Goal: Task Accomplishment & Management: Manage account settings

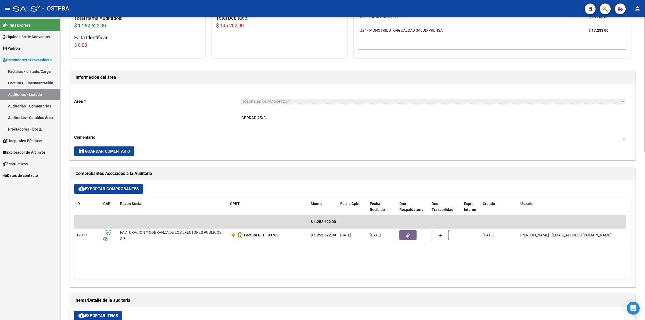
scroll to position [134, 0]
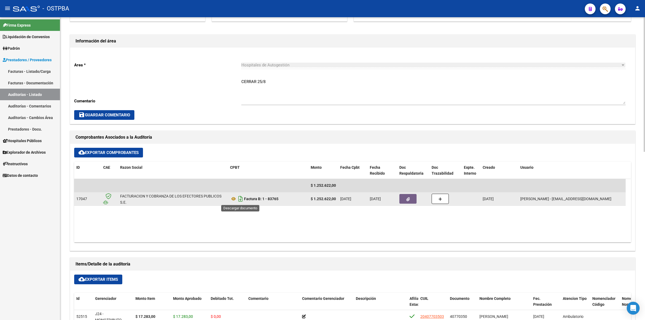
click at [238, 198] on icon "Descargar documento" at bounding box center [240, 199] width 7 height 9
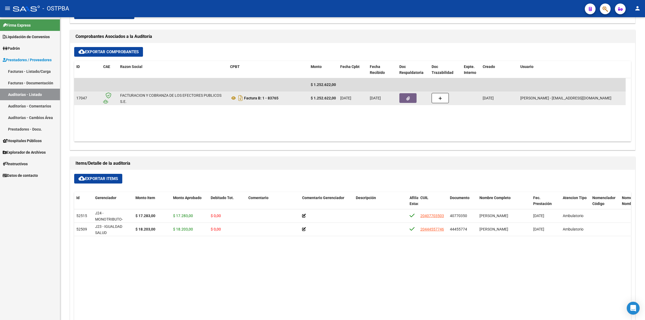
scroll to position [269, 0]
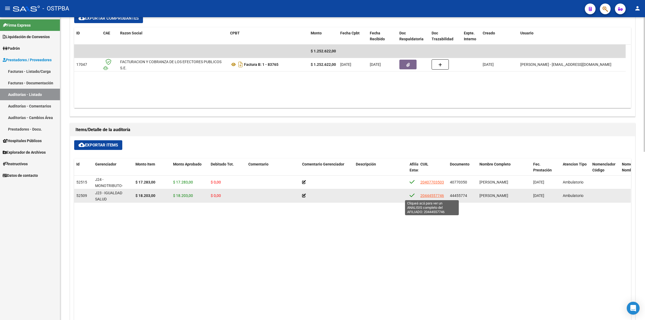
click at [431, 197] on span "20444557746" at bounding box center [432, 195] width 24 height 4
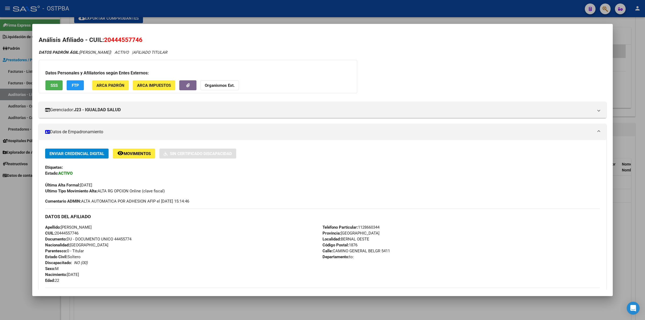
click at [397, 54] on div "DATOS PADRÓN ÁGIL: [PERSON_NAME] | ACTIVO | AFILIADO TITULAR" at bounding box center [322, 52] width 567 height 6
drag, startPoint x: 140, startPoint y: 39, endPoint x: 111, endPoint y: 40, distance: 29.0
click at [111, 40] on span "20444557746" at bounding box center [123, 39] width 38 height 7
copy span "44455774"
click at [644, 87] on div at bounding box center [322, 160] width 645 height 320
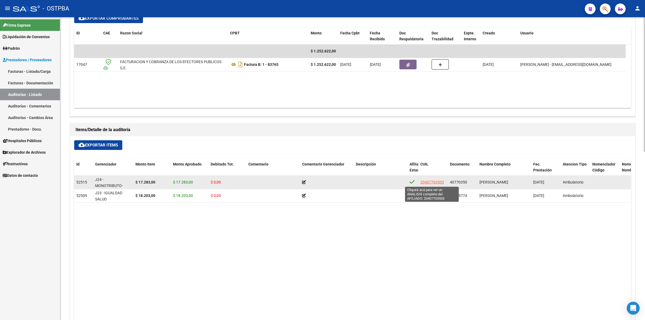
click at [432, 181] on span "20407703503" at bounding box center [432, 182] width 24 height 4
type textarea "20407703503"
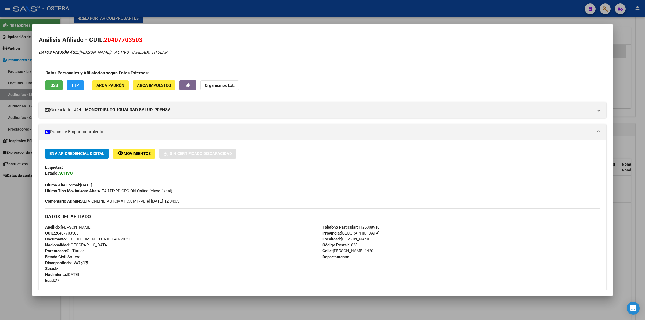
click at [529, 87] on div "DATOS PADRÓN ÁGIL: [PERSON_NAME] | ACTIVO | AFILIADO TITULAR Datos Personales y…" at bounding box center [322, 238] width 567 height 378
drag, startPoint x: 140, startPoint y: 39, endPoint x: 112, endPoint y: 39, distance: 27.9
click at [112, 39] on span "20407703503" at bounding box center [123, 39] width 38 height 7
copy span "40770350"
click at [644, 85] on div at bounding box center [322, 160] width 645 height 320
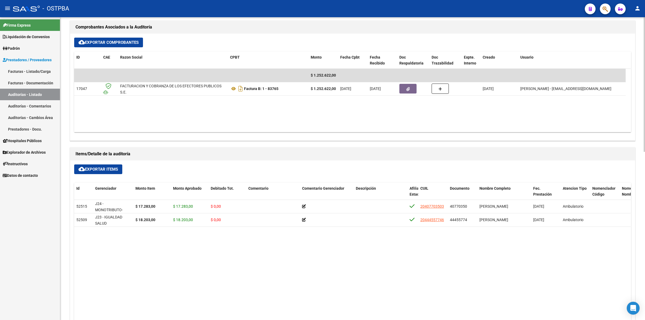
scroll to position [235, 0]
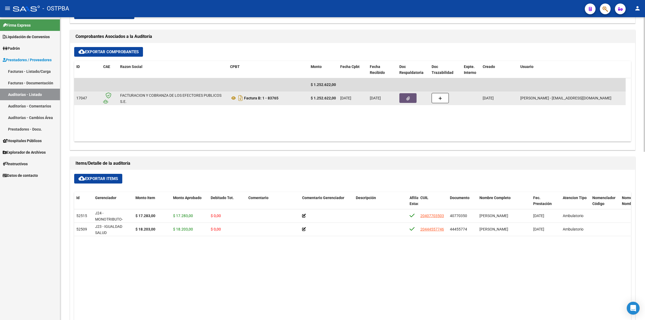
click at [406, 96] on icon "button" at bounding box center [407, 98] width 3 height 4
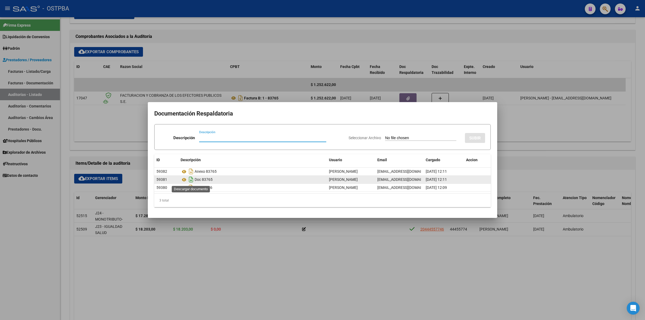
click at [192, 180] on icon "Descargar documento" at bounding box center [191, 179] width 7 height 9
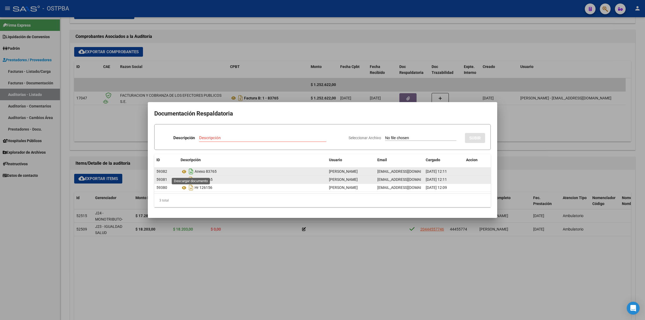
click at [191, 172] on icon "Descargar documento" at bounding box center [191, 171] width 7 height 9
click at [517, 264] on div at bounding box center [322, 160] width 645 height 320
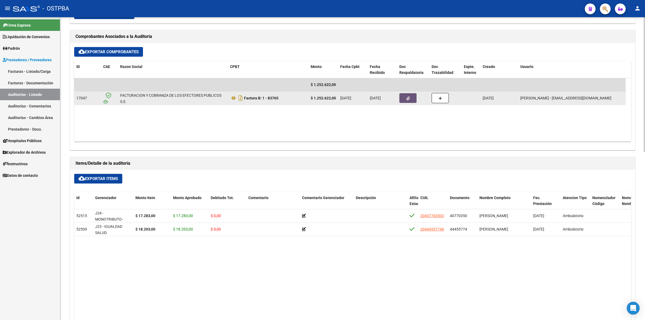
click at [408, 97] on icon "button" at bounding box center [407, 98] width 3 height 4
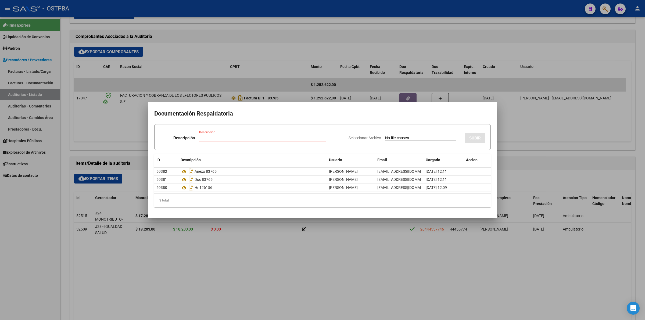
click at [304, 269] on div at bounding box center [322, 160] width 645 height 320
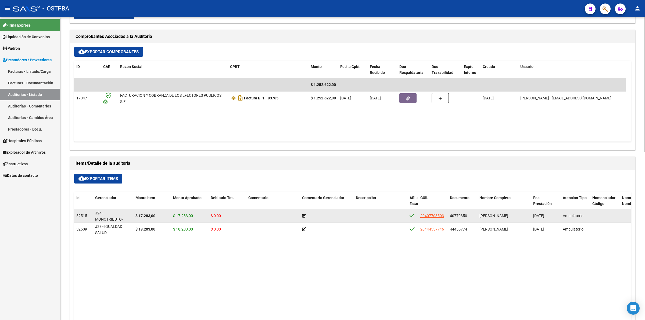
click at [302, 217] on icon at bounding box center [304, 216] width 4 height 4
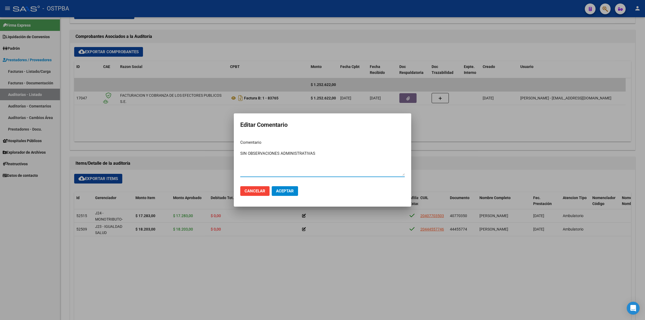
drag, startPoint x: 320, startPoint y: 155, endPoint x: 228, endPoint y: 152, distance: 92.7
click at [228, 152] on div "Editar Comentario Comentario SIN OBSERVACIONES ADMINISTRATIVAS Ingresar el come…" at bounding box center [322, 160] width 645 height 320
type textarea "SIN OBSERVACIONES ADMINISTRATIVAS"
click at [283, 190] on span "Aceptar" at bounding box center [285, 191] width 18 height 5
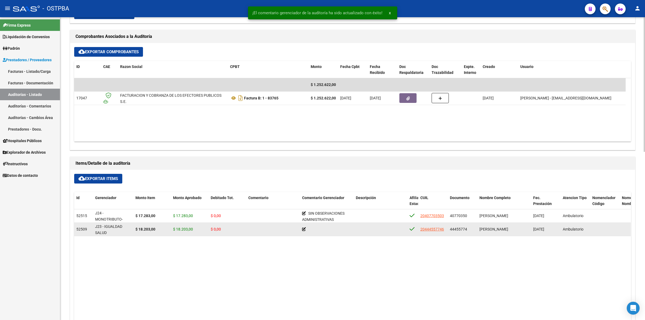
click at [304, 228] on icon at bounding box center [304, 229] width 4 height 4
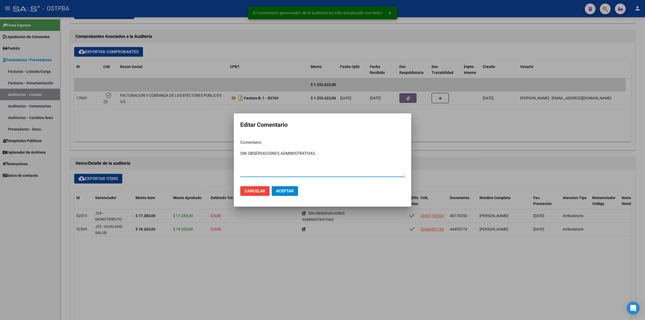
type textarea "SIN OBSERVACIONES ADMINISTRATIVAS"
click at [289, 190] on span "Aceptar" at bounding box center [285, 191] width 18 height 5
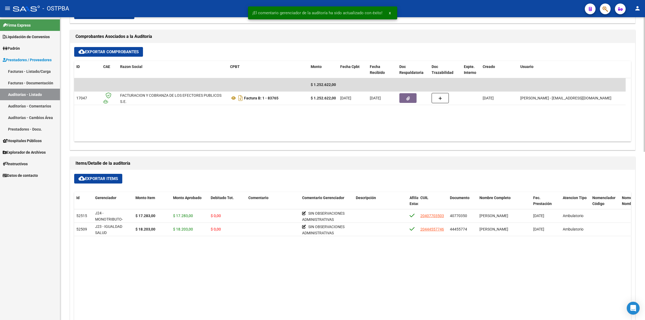
click at [367, 276] on datatable-body "52515 J24 - MONOTRIBUTO-IGUALDAD SALUD-PRENSA $ 17.283,00 $ 17.283,00 $ 0,00 SI…" at bounding box center [352, 305] width 556 height 193
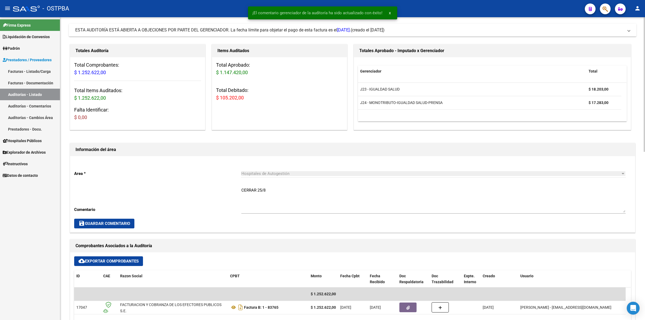
scroll to position [0, 0]
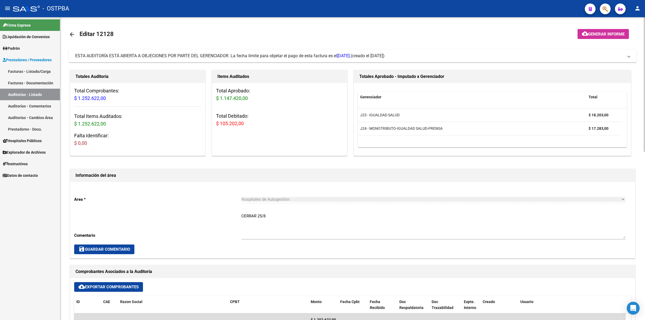
click at [604, 35] on span "Generar informe" at bounding box center [606, 34] width 36 height 5
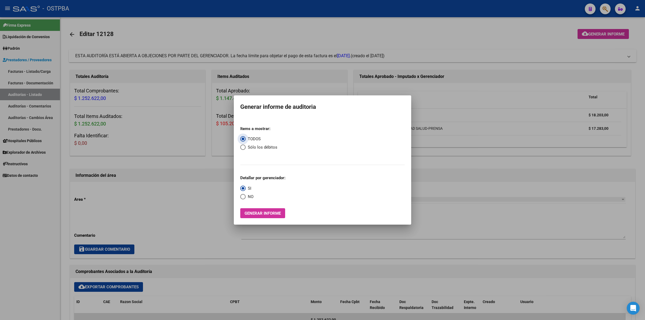
click at [273, 211] on button "Generar informe" at bounding box center [262, 213] width 45 height 10
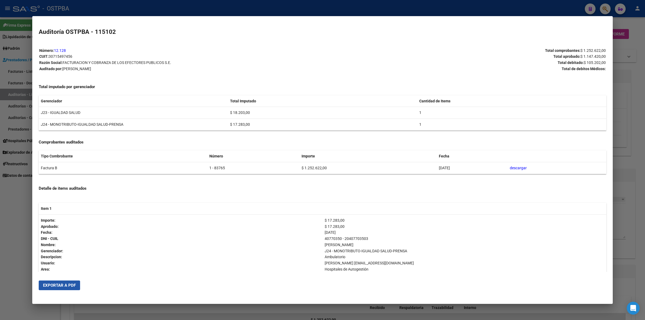
drag, startPoint x: 61, startPoint y: 284, endPoint x: 214, endPoint y: 277, distance: 152.8
click at [62, 284] on span "Exportar a PDF" at bounding box center [59, 285] width 33 height 5
click at [644, 194] on div at bounding box center [322, 160] width 645 height 320
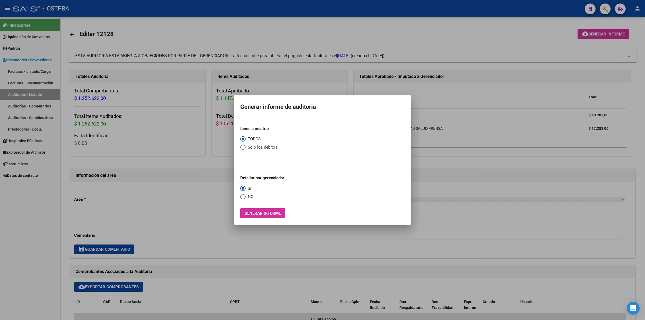
click at [474, 37] on div at bounding box center [322, 160] width 645 height 320
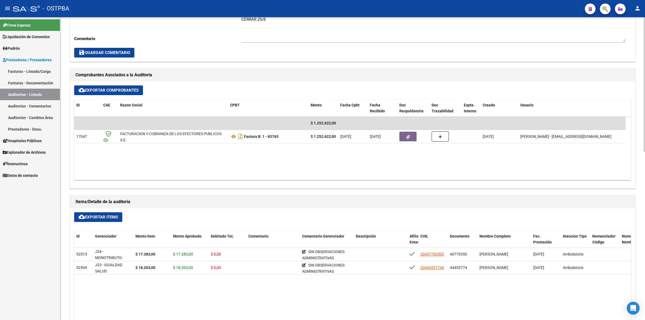
scroll to position [235, 0]
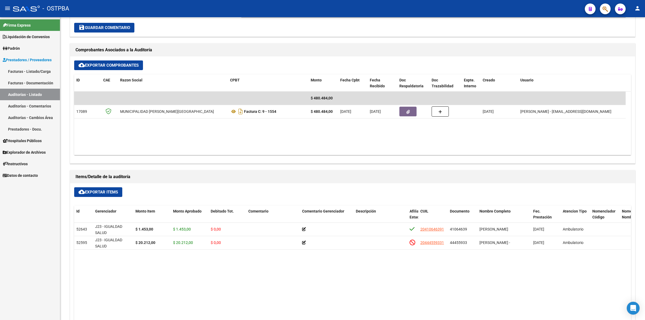
scroll to position [235, 0]
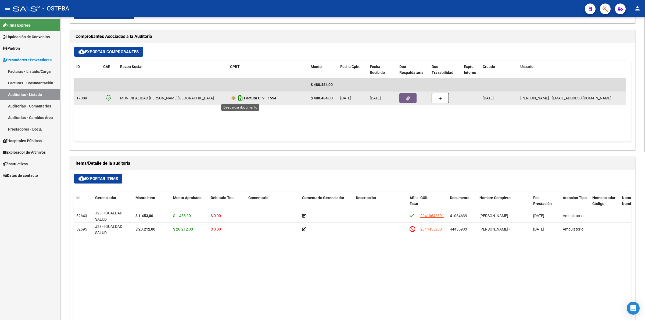
click at [239, 96] on icon "Descargar documento" at bounding box center [240, 98] width 7 height 9
click at [405, 99] on button "button" at bounding box center [407, 98] width 17 height 10
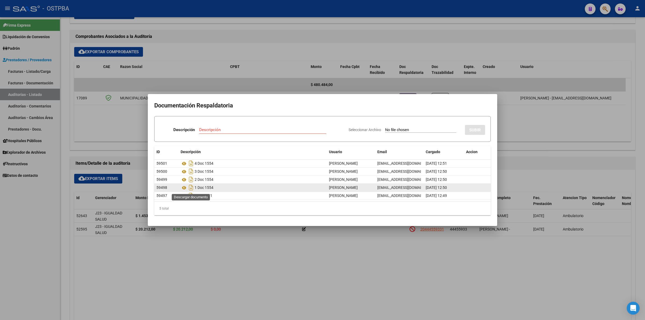
drag, startPoint x: 191, startPoint y: 187, endPoint x: 197, endPoint y: 187, distance: 5.6
click at [191, 187] on icon "Descargar documento" at bounding box center [191, 187] width 7 height 9
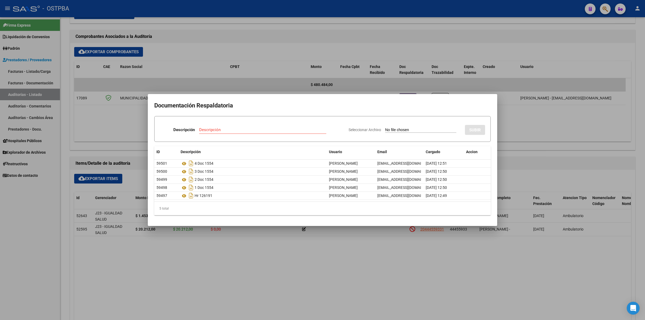
click at [417, 288] on div at bounding box center [322, 160] width 645 height 320
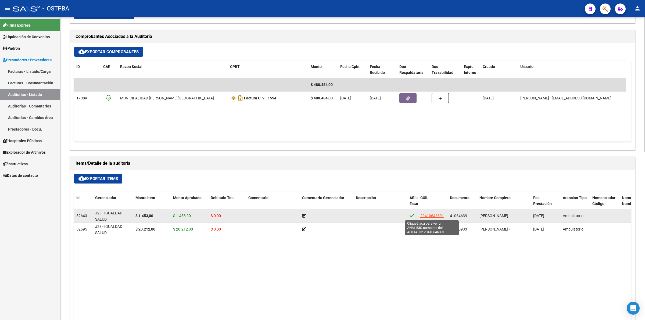
click at [431, 214] on span "20410646391" at bounding box center [432, 216] width 24 height 4
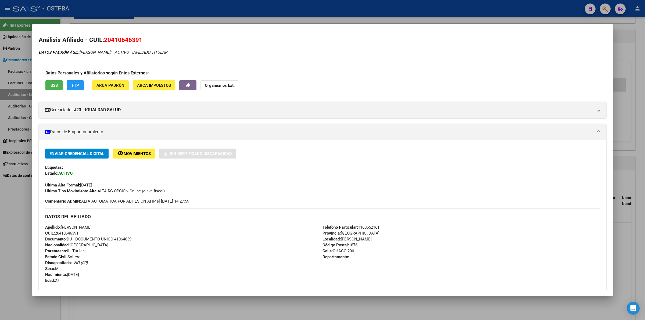
click at [512, 146] on div "Enviar Credencial Digital remove_red_eye Movimientos Sin Certificado Discapacid…" at bounding box center [322, 251] width 567 height 222
drag, startPoint x: 140, startPoint y: 40, endPoint x: 113, endPoint y: 38, distance: 26.9
click at [113, 38] on span "20410646391" at bounding box center [123, 39] width 38 height 7
copy span "41064639"
click at [644, 108] on div at bounding box center [322, 160] width 645 height 320
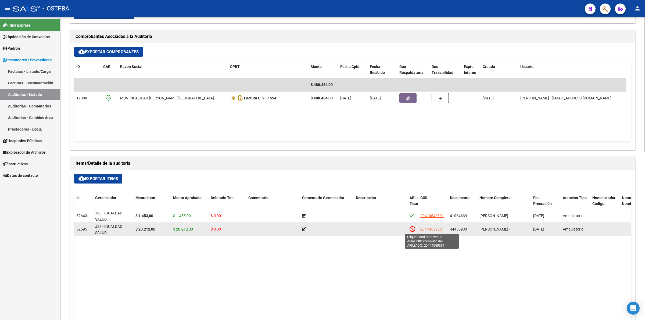
click at [434, 229] on span "20444559331" at bounding box center [432, 229] width 24 height 4
type textarea "20444559331"
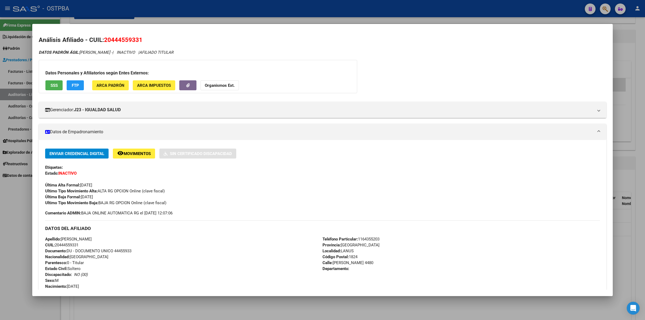
drag, startPoint x: 138, startPoint y: 38, endPoint x: 112, endPoint y: 38, distance: 25.8
click at [112, 38] on span "20444559331" at bounding box center [123, 39] width 38 height 7
copy span "44455933"
click at [543, 74] on div "DATOS PADRÓN ÁGIL: ALEGRE FRANCO IGNACIO - | INACTIVO | AFILIADO TITULAR Datos …" at bounding box center [322, 244] width 567 height 390
drag, startPoint x: 138, startPoint y: 38, endPoint x: 112, endPoint y: 39, distance: 25.8
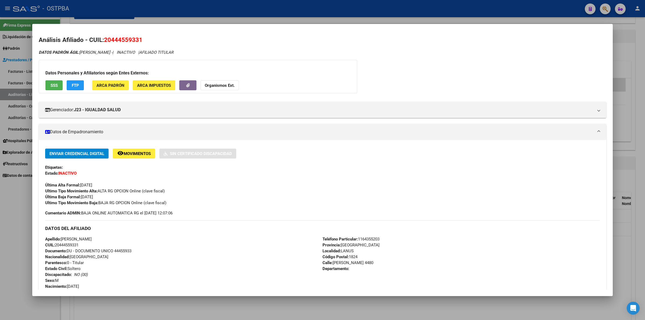
click at [112, 39] on span "20444559331" at bounding box center [123, 39] width 38 height 7
copy span "44455933"
click at [642, 166] on div at bounding box center [322, 160] width 645 height 320
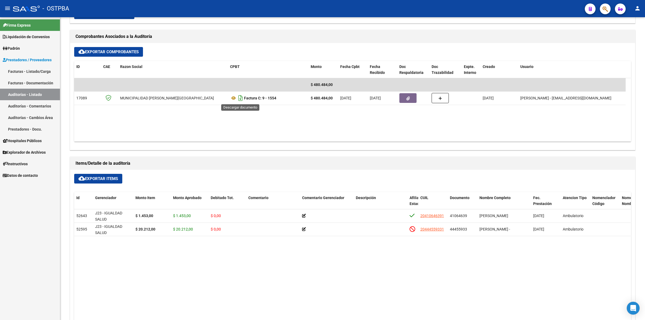
click at [238, 95] on icon "Descargar documento" at bounding box center [240, 98] width 7 height 9
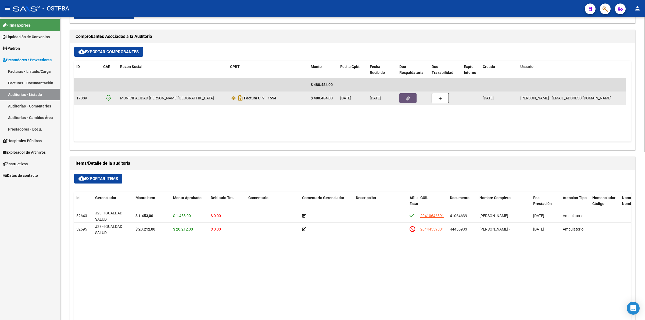
click at [406, 99] on icon "button" at bounding box center [407, 98] width 3 height 4
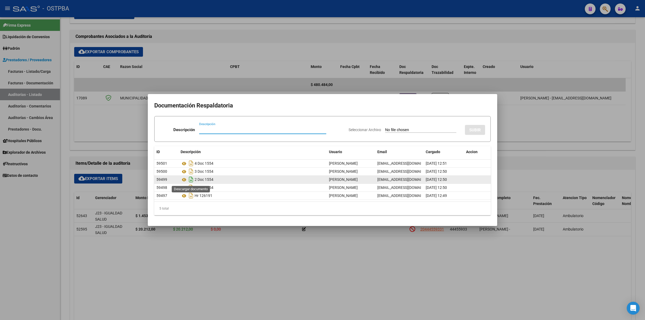
click at [192, 179] on icon "Descargar documento" at bounding box center [191, 179] width 7 height 9
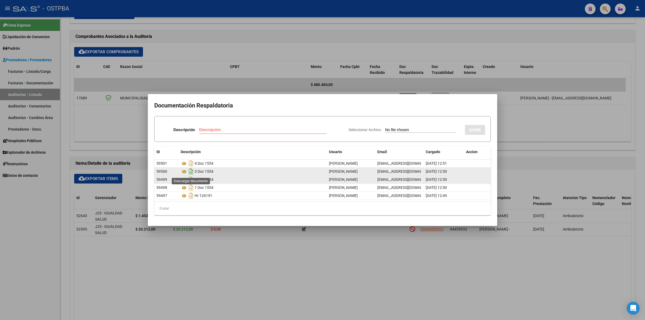
click at [192, 172] on icon "Descargar documento" at bounding box center [191, 171] width 7 height 9
click at [191, 165] on icon "Descargar documento" at bounding box center [191, 163] width 7 height 9
click at [455, 280] on div at bounding box center [322, 160] width 645 height 320
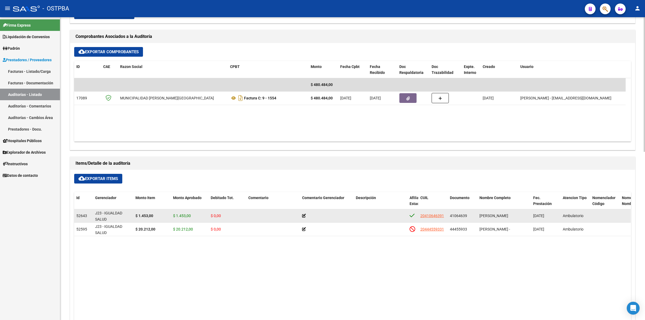
click at [303, 215] on icon at bounding box center [304, 216] width 4 height 4
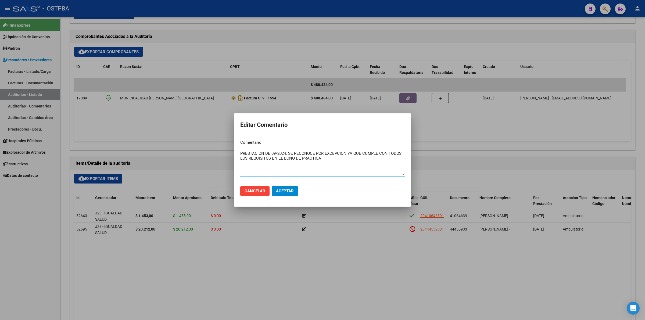
drag, startPoint x: 325, startPoint y: 159, endPoint x: 222, endPoint y: 154, distance: 102.4
click at [222, 154] on div "Editar Comentario Comentario PRESTACION DE 09/2024. SE RECONOCE POR EXCEPCION Y…" at bounding box center [322, 160] width 645 height 320
type textarea "PRESTACION DE 09/2024. SE RECONOCE POR EXCEPCION YA QUE CUMPLE CON TODOS LOS RE…"
click at [284, 193] on button "Aceptar" at bounding box center [285, 191] width 26 height 10
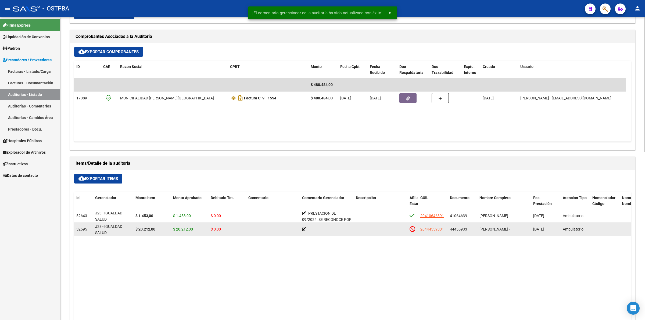
click at [304, 228] on icon at bounding box center [304, 229] width 4 height 4
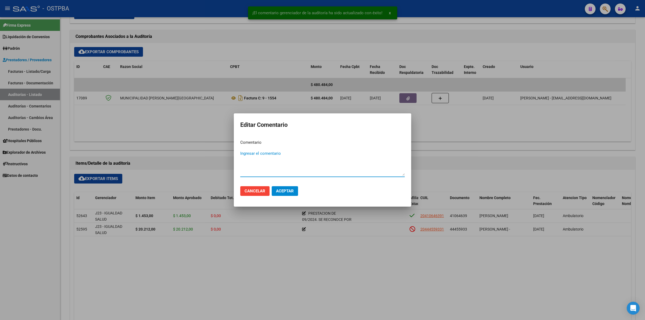
paste textarea "PRESTACION DE 09/2024. SE RECONOCE POR EXCEPCION YA QUE CUMPLE CON TODOS LOS RE…"
drag, startPoint x: 273, startPoint y: 154, endPoint x: 279, endPoint y: 158, distance: 6.3
click at [275, 155] on textarea "PRESTACION DE 09/2024. SE RECONOCE POR EXCEPCION YA QUE CUMPLE CON TODOS LOS RE…" at bounding box center [322, 162] width 164 height 25
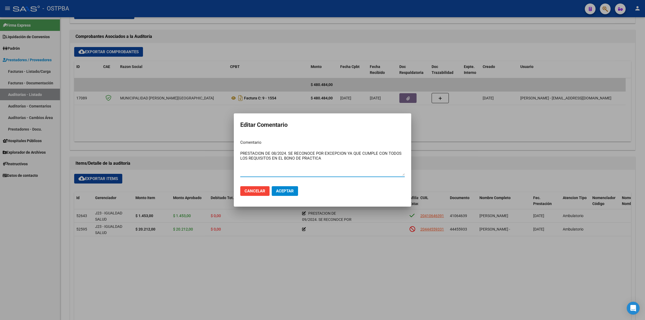
type textarea "PRESTACION DE 08/2024. SE RECONOCE POR EXCEPCION YA QUE CUMPLE CON TODOS LOS RE…"
click at [292, 191] on span "Aceptar" at bounding box center [285, 191] width 18 height 5
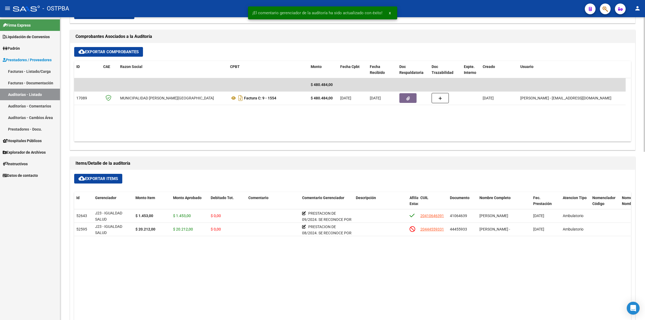
click at [330, 255] on datatable-body "52643 J23 - IGUALDAD SALUD $ 1.453,00 $ 1.453,00 $ 0,00 PRESTACION DE 09/2024. …" at bounding box center [352, 305] width 556 height 193
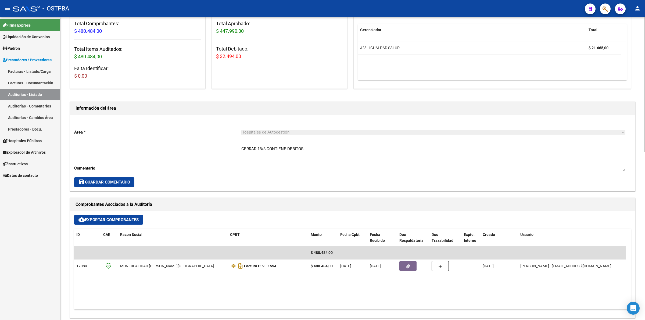
scroll to position [0, 0]
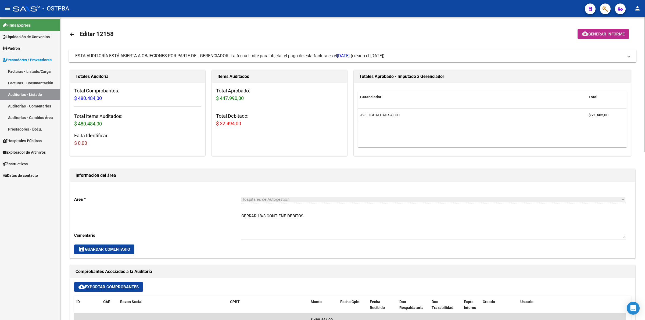
click at [614, 37] on button "cloud_download Generar informe" at bounding box center [602, 34] width 51 height 10
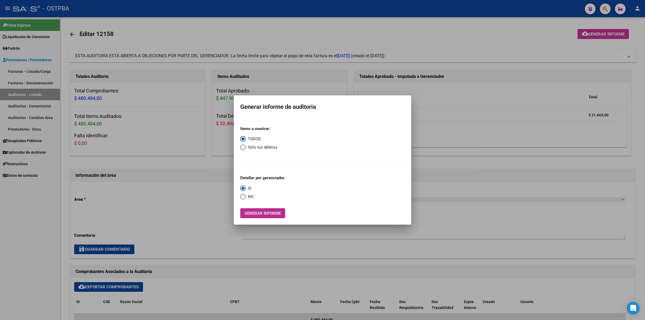
click at [270, 215] on span "Generar informe" at bounding box center [262, 213] width 36 height 5
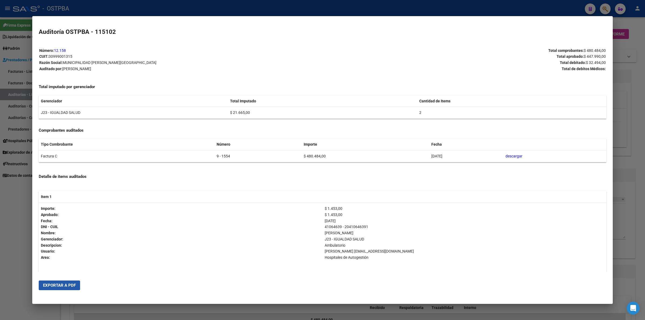
click at [56, 281] on button "Exportar a PDF" at bounding box center [59, 285] width 41 height 10
click at [633, 217] on div at bounding box center [322, 160] width 645 height 320
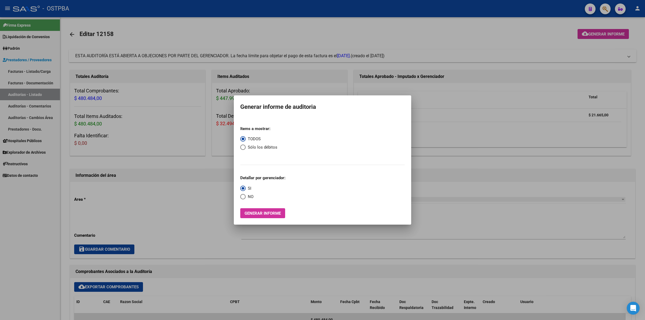
click at [271, 31] on div at bounding box center [322, 160] width 645 height 320
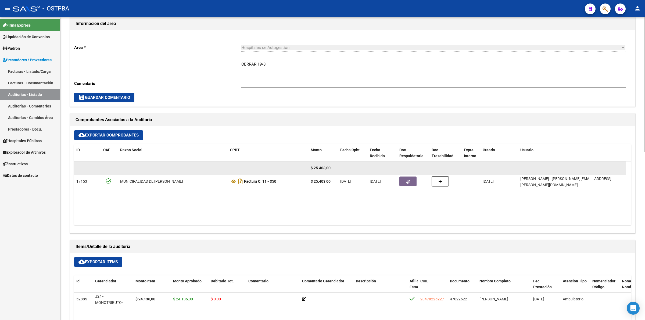
scroll to position [168, 0]
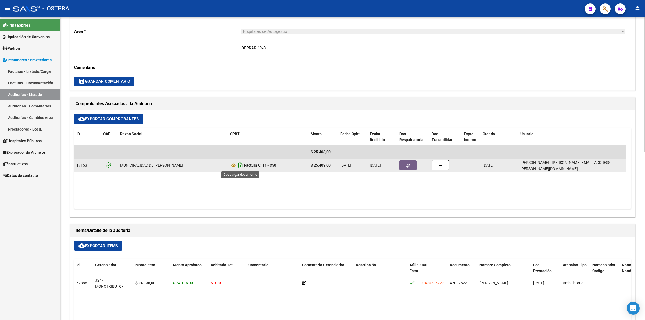
click at [241, 165] on icon "Descargar documento" at bounding box center [240, 165] width 7 height 9
click at [410, 166] on button "button" at bounding box center [407, 165] width 17 height 10
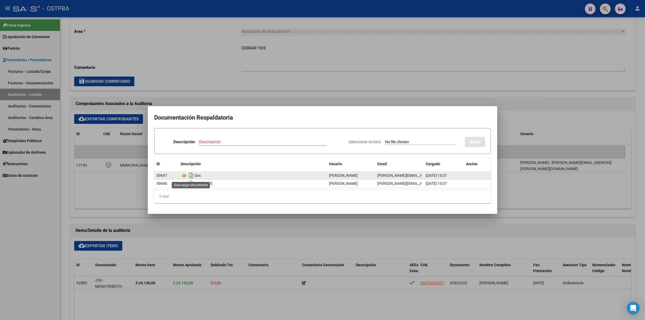
click at [191, 175] on icon "Descargar documento" at bounding box center [191, 175] width 7 height 9
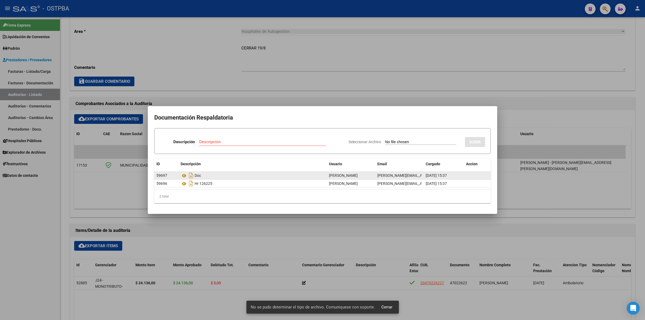
click at [383, 308] on span "Cerrar" at bounding box center [386, 307] width 11 height 5
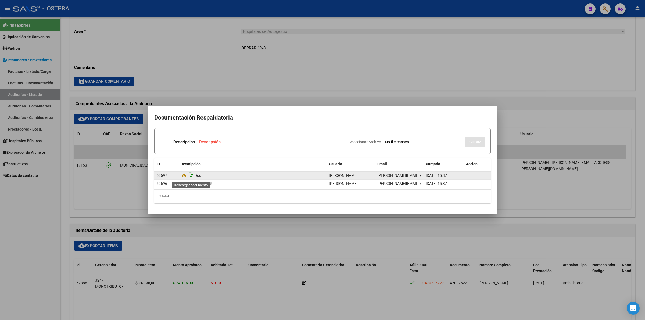
click at [190, 175] on icon "Descargar documento" at bounding box center [191, 175] width 7 height 9
click at [394, 101] on div at bounding box center [322, 160] width 645 height 320
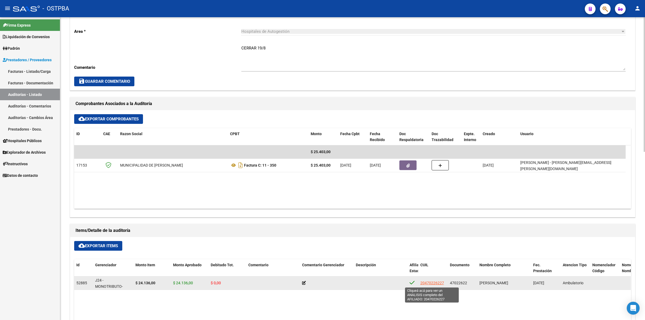
click at [437, 284] on span "20470226227" at bounding box center [432, 283] width 24 height 4
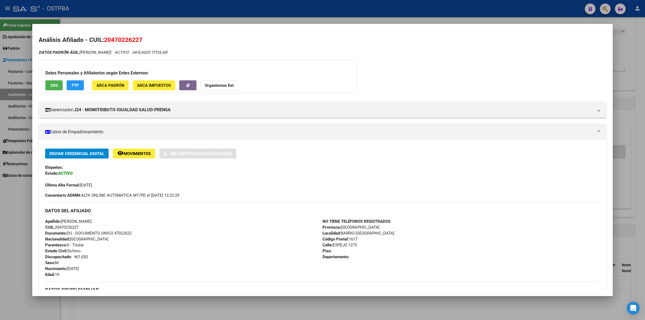
drag, startPoint x: 140, startPoint y: 40, endPoint x: 112, endPoint y: 39, distance: 28.2
click at [112, 39] on span "20470226227" at bounding box center [123, 39] width 38 height 7
copy span "47022622"
click at [568, 140] on mat-expansion-panel-header "Datos de Empadronamiento" at bounding box center [322, 132] width 567 height 16
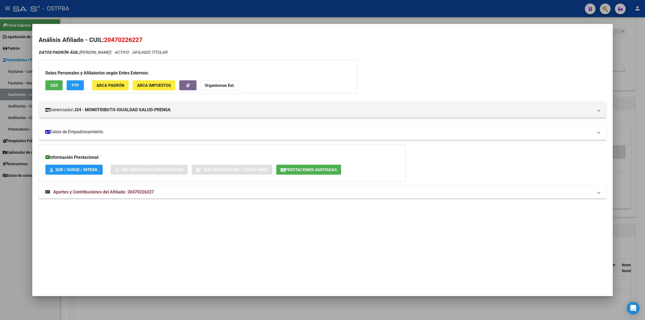
click at [600, 132] on span at bounding box center [598, 132] width 2 height 6
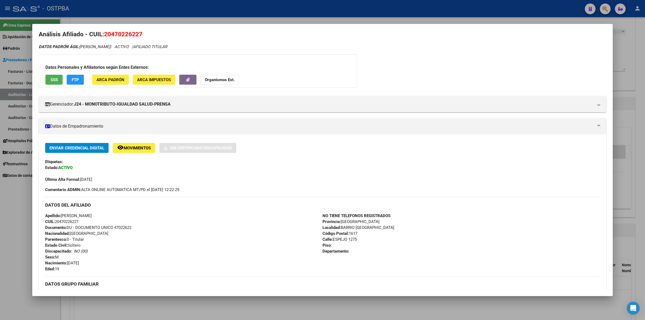
scroll to position [0, 0]
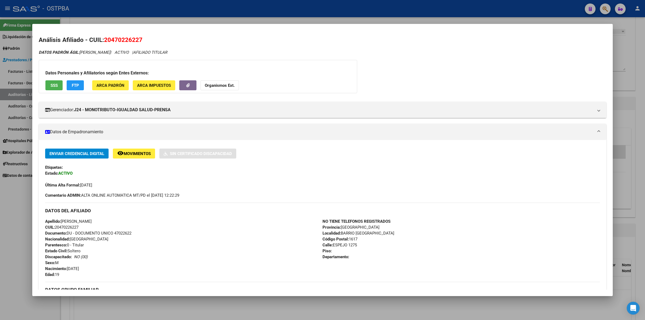
click at [574, 74] on div "DATOS PADRÓN ÁGIL: IFRAN MATEO AGUSTIN | ACTIVO | AFILIADO TITULAR Datos Person…" at bounding box center [322, 232] width 567 height 366
click at [299, 52] on div "DATOS PADRÓN ÁGIL: IFRAN MATEO AGUSTIN | ACTIVO | AFILIADO TITULAR" at bounding box center [322, 52] width 567 height 6
click at [506, 58] on div "DATOS PADRÓN ÁGIL: IFRAN MATEO AGUSTIN | ACTIVO | AFILIADO TITULAR Datos Person…" at bounding box center [322, 232] width 567 height 366
click at [644, 64] on div at bounding box center [322, 160] width 645 height 320
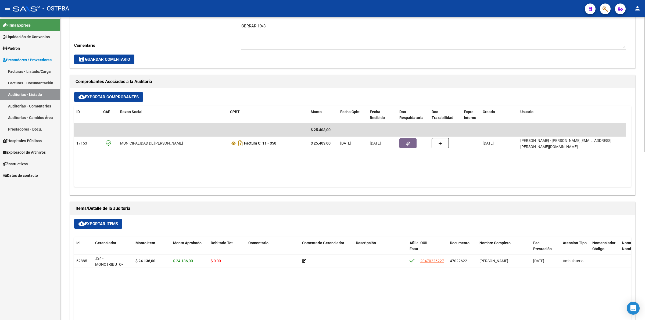
scroll to position [201, 0]
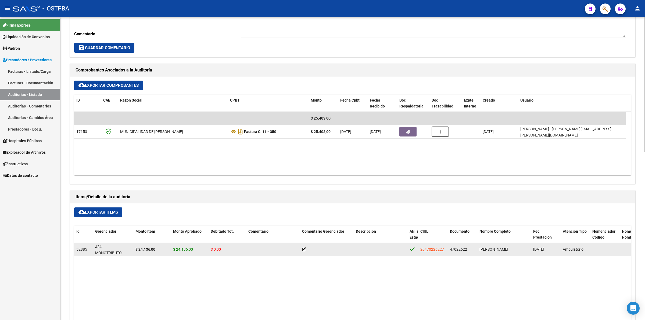
click at [303, 249] on icon at bounding box center [304, 249] width 4 height 4
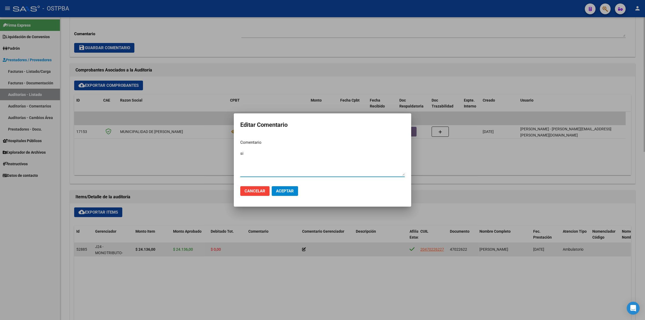
type textarea "s"
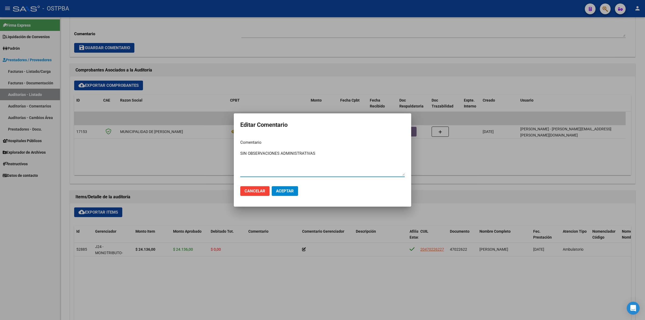
type textarea "SIN OBSERVACIONES ADMINISTRATIVAS"
click at [289, 191] on span "Aceptar" at bounding box center [285, 191] width 18 height 5
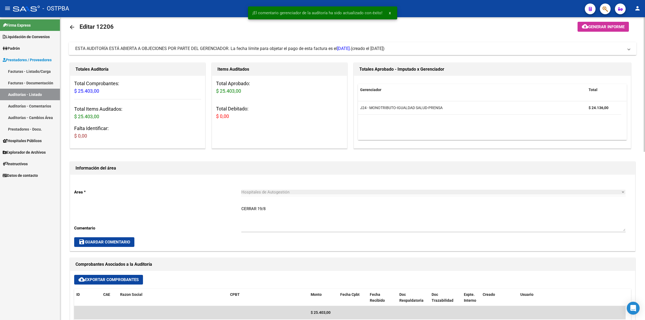
scroll to position [0, 0]
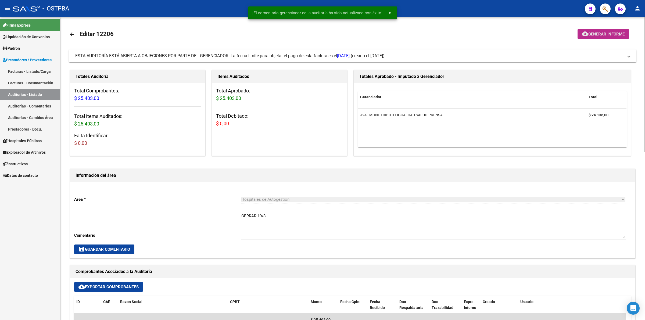
click at [602, 38] on button "cloud_download Generar informe" at bounding box center [602, 34] width 51 height 10
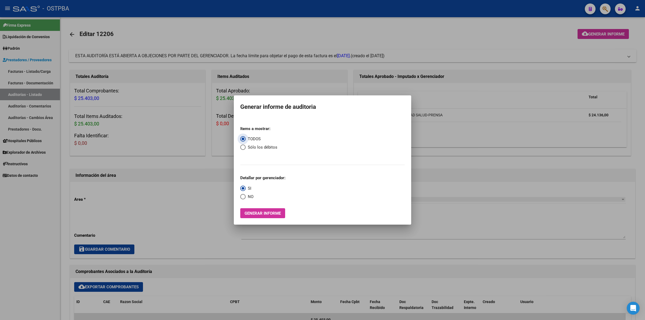
click at [264, 209] on button "Generar informe" at bounding box center [262, 213] width 45 height 10
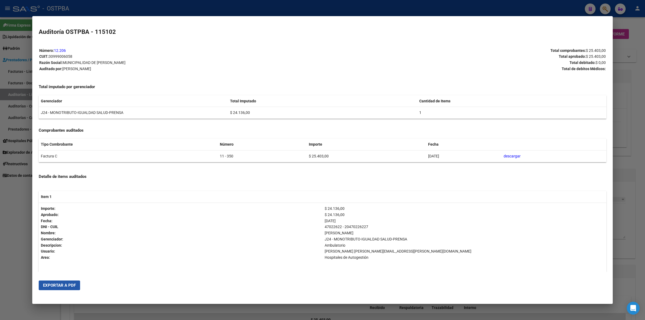
click at [70, 284] on span "Exportar a PDF" at bounding box center [59, 285] width 33 height 5
click at [640, 79] on div at bounding box center [322, 160] width 645 height 320
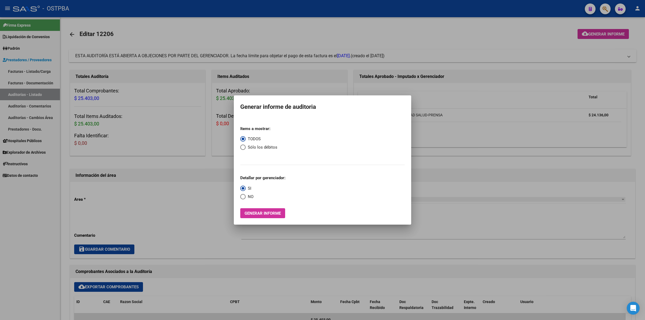
click at [30, 96] on div at bounding box center [322, 160] width 645 height 320
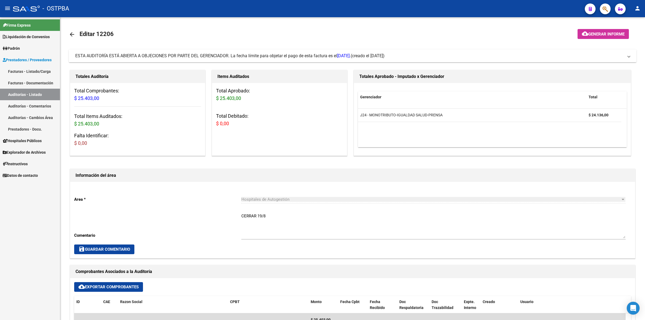
click at [35, 93] on link "Auditorías - Listado" at bounding box center [30, 95] width 60 height 12
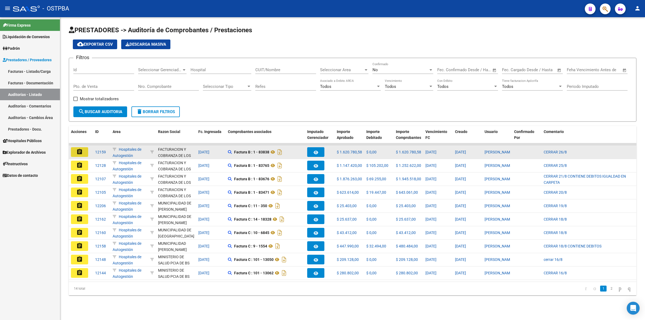
click at [81, 152] on mat-icon "assignment" at bounding box center [79, 152] width 6 height 6
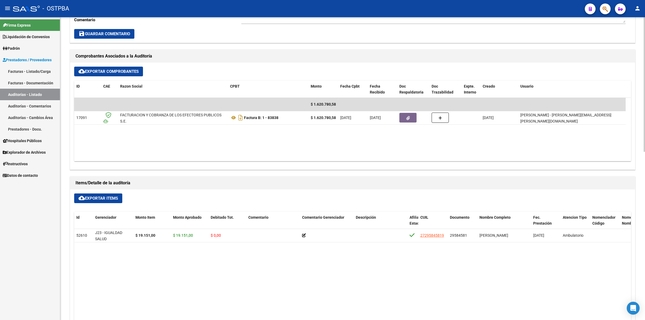
scroll to position [235, 0]
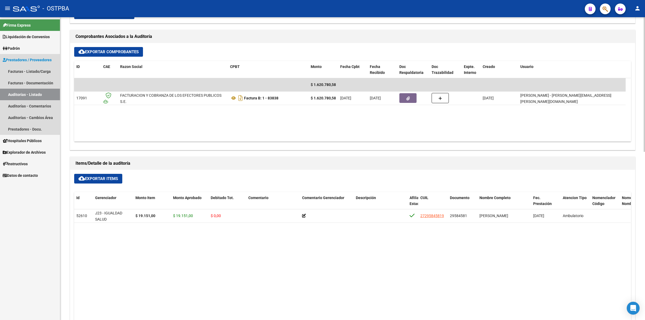
drag, startPoint x: 31, startPoint y: 93, endPoint x: 141, endPoint y: 158, distance: 127.6
click at [31, 93] on link "Auditorías - Listado" at bounding box center [30, 95] width 60 height 12
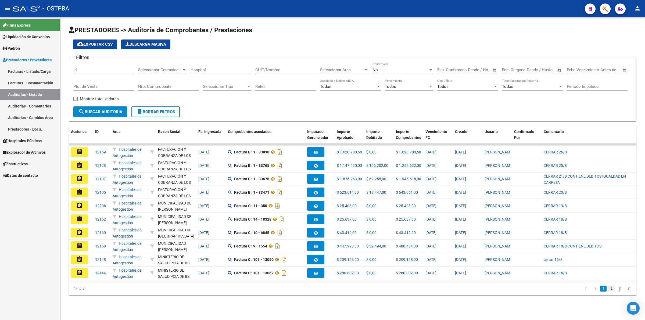
click at [608, 291] on link "2" at bounding box center [611, 289] width 6 height 6
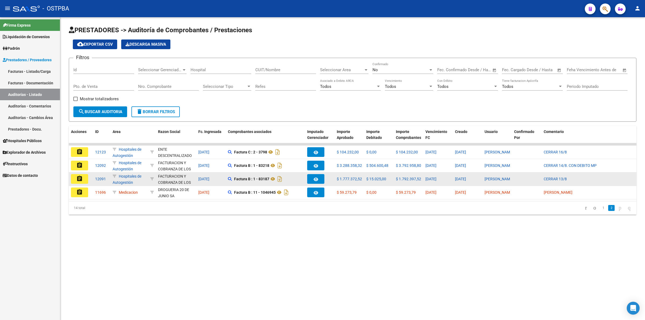
click at [79, 177] on mat-icon "assignment" at bounding box center [79, 178] width 6 height 6
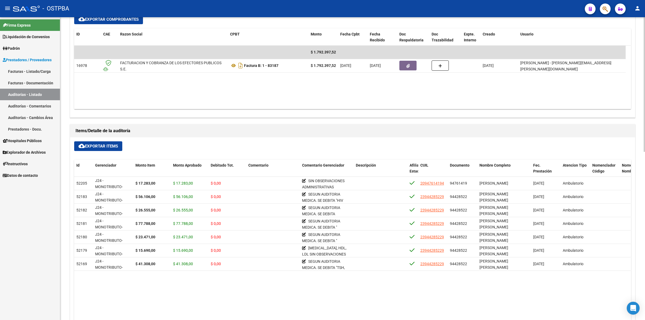
scroll to position [269, 0]
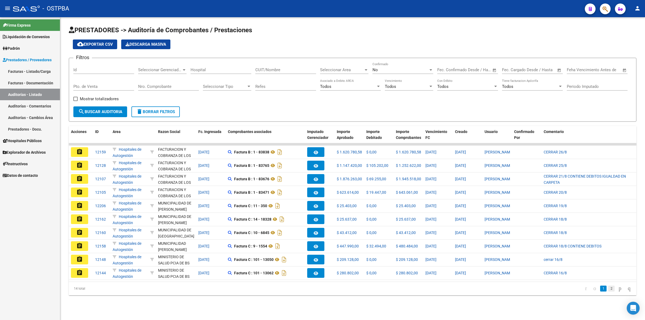
click at [608, 291] on link "2" at bounding box center [611, 289] width 6 height 6
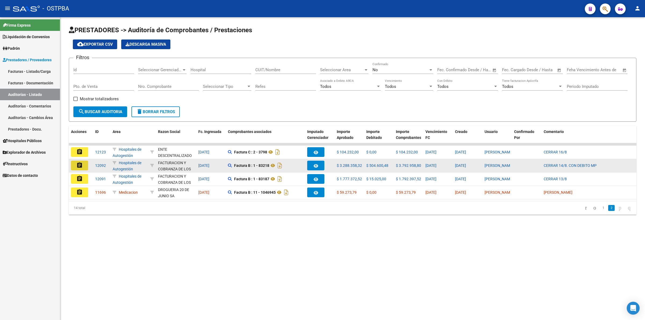
click at [81, 165] on mat-icon "assignment" at bounding box center [79, 165] width 6 height 6
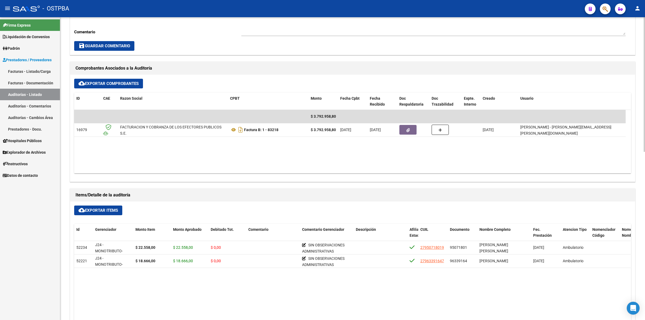
scroll to position [235, 0]
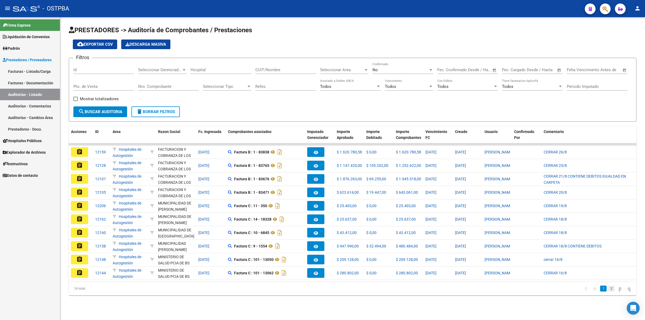
click at [608, 291] on link "2" at bounding box center [611, 289] width 6 height 6
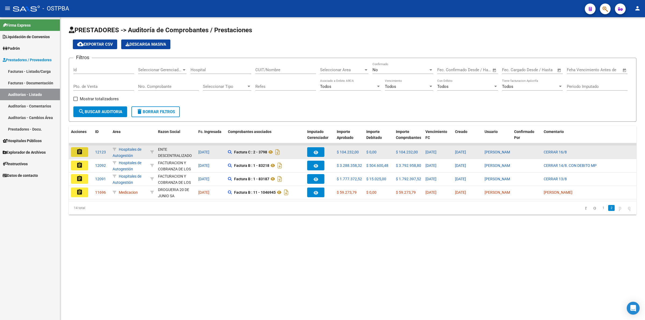
click at [81, 149] on mat-icon "assignment" at bounding box center [79, 152] width 6 height 6
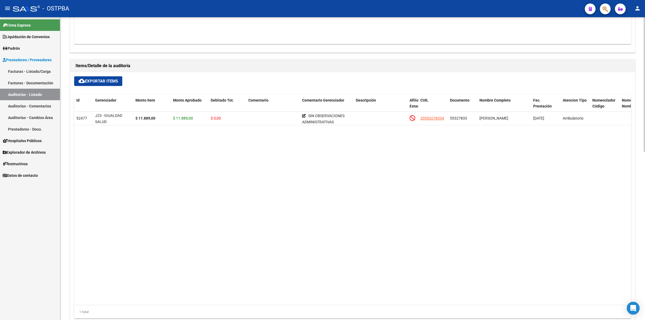
scroll to position [336, 0]
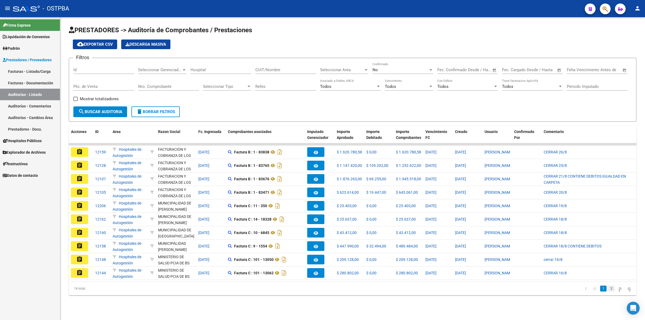
click at [608, 291] on link "2" at bounding box center [611, 289] width 6 height 6
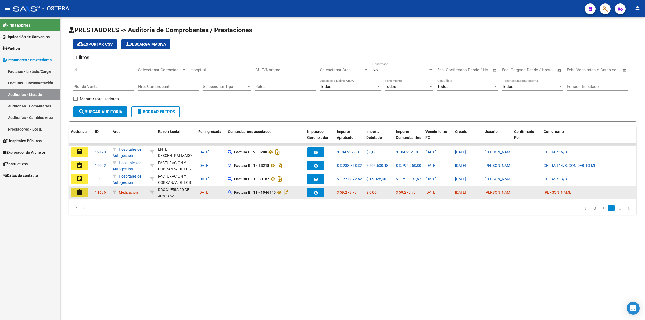
click at [83, 190] on button "assignment" at bounding box center [79, 193] width 17 height 10
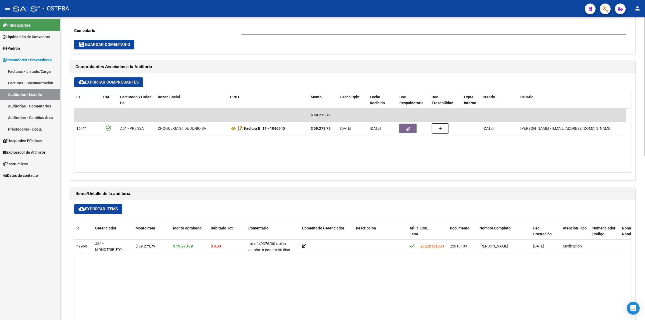
scroll to position [201, 0]
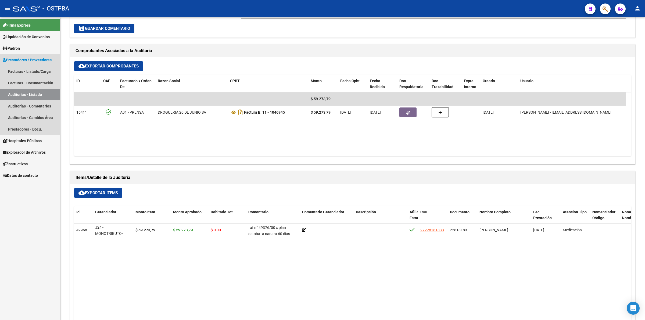
click at [40, 95] on link "Auditorías - Listado" at bounding box center [30, 95] width 60 height 12
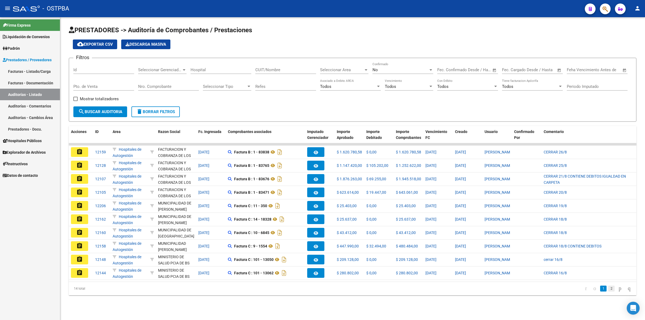
click at [608, 291] on link "2" at bounding box center [611, 289] width 6 height 6
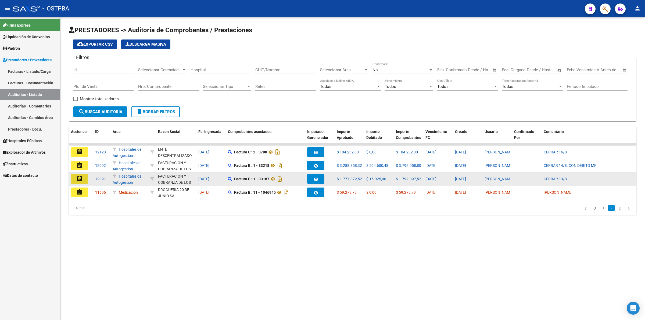
click at [85, 179] on button "assignment" at bounding box center [79, 179] width 17 height 10
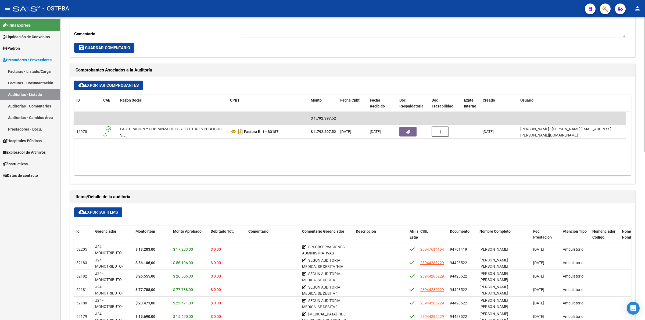
scroll to position [336, 0]
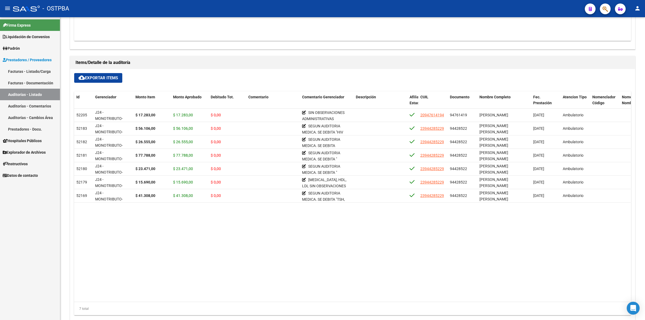
click at [23, 95] on link "Auditorías - Listado" at bounding box center [30, 95] width 60 height 12
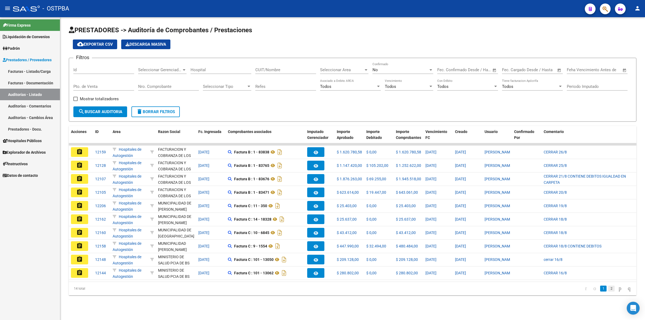
click at [608, 291] on link "2" at bounding box center [611, 289] width 6 height 6
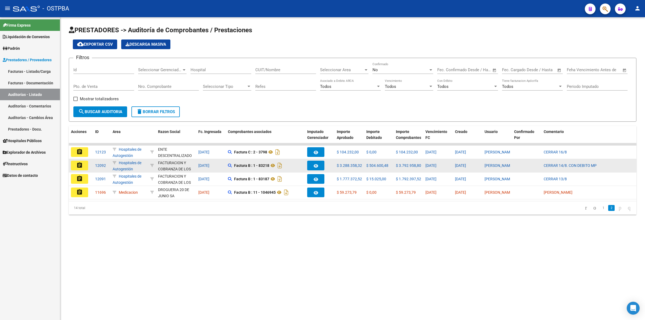
click at [84, 167] on button "assignment" at bounding box center [79, 166] width 17 height 10
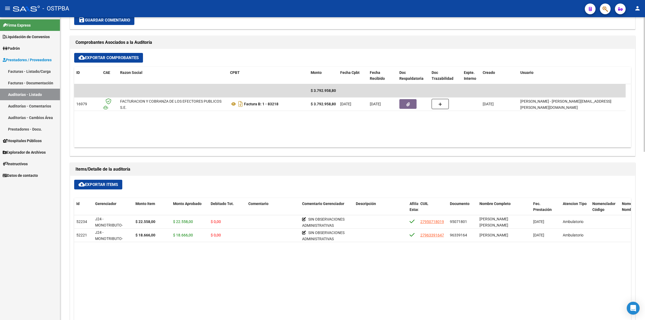
scroll to position [235, 0]
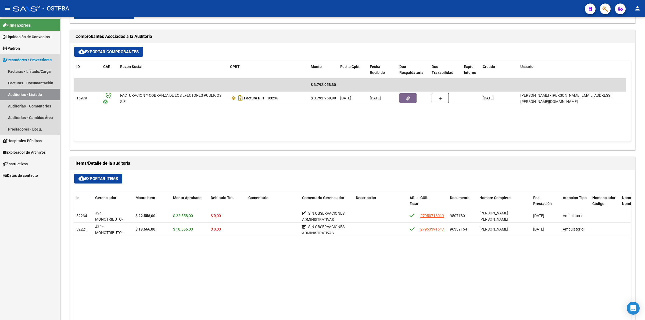
click at [38, 93] on link "Auditorías - Listado" at bounding box center [30, 95] width 60 height 12
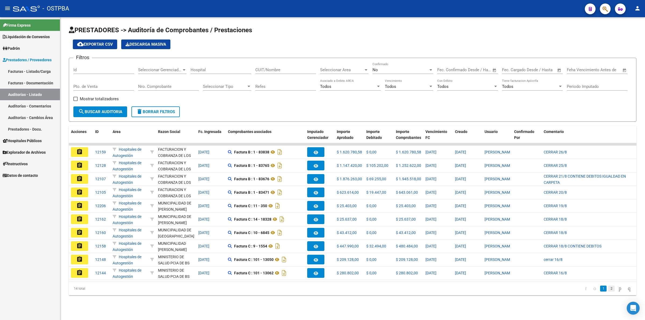
click at [609, 291] on link "2" at bounding box center [611, 289] width 6 height 6
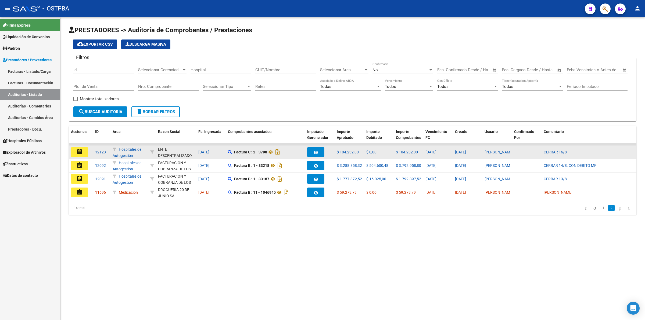
click at [79, 151] on mat-icon "assignment" at bounding box center [79, 152] width 6 height 6
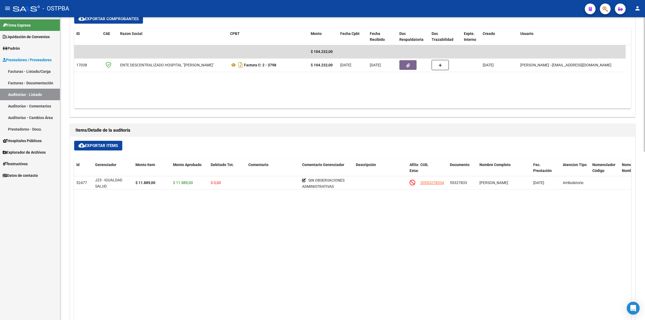
scroll to position [269, 0]
click at [44, 94] on link "Auditorías - Listado" at bounding box center [30, 95] width 60 height 12
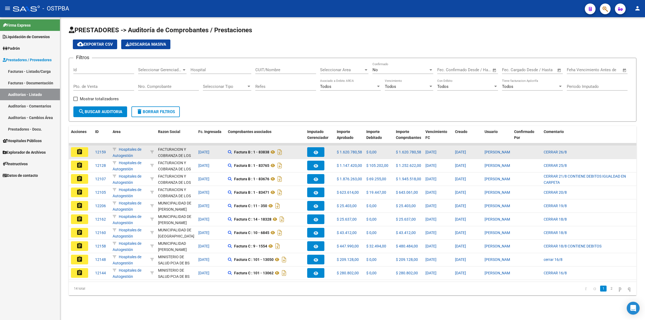
click at [76, 150] on mat-icon "assignment" at bounding box center [79, 152] width 6 height 6
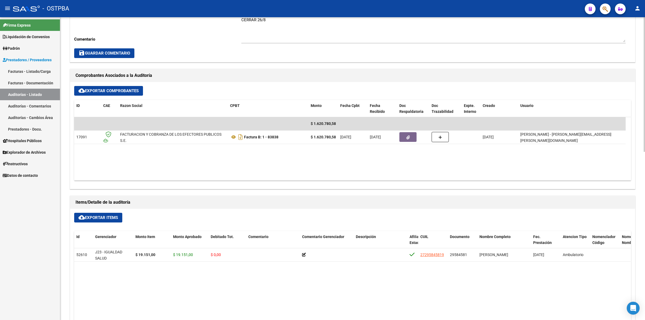
scroll to position [201, 0]
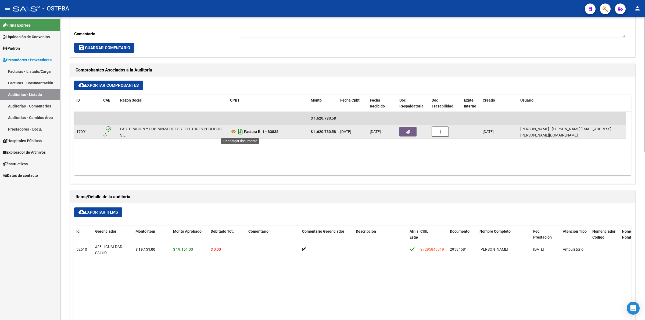
click at [241, 131] on icon "Descargar documento" at bounding box center [240, 131] width 7 height 9
click at [408, 130] on icon "button" at bounding box center [407, 132] width 3 height 4
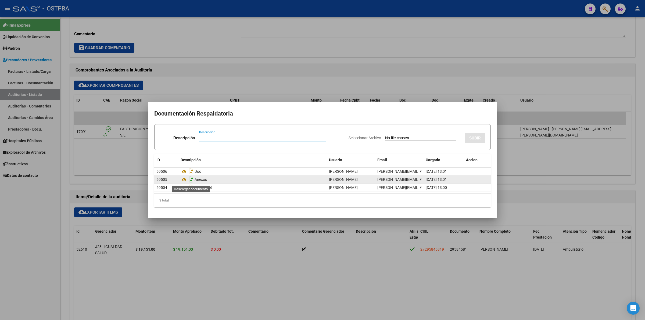
click at [190, 179] on icon "Descargar documento" at bounding box center [191, 179] width 7 height 9
click at [362, 60] on div at bounding box center [322, 160] width 645 height 320
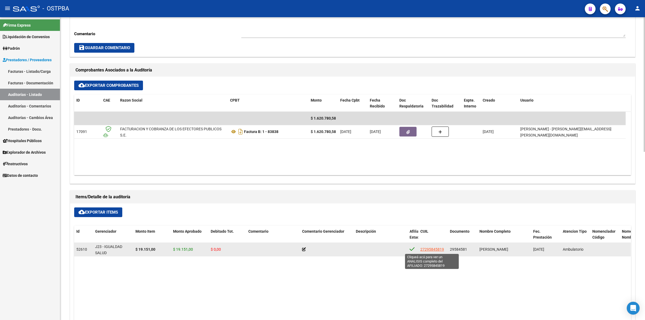
click at [434, 250] on span "27295845819" at bounding box center [432, 249] width 24 height 4
type textarea "27295845819"
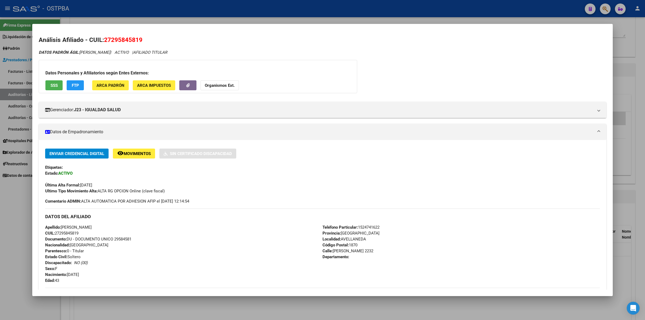
drag, startPoint x: 139, startPoint y: 41, endPoint x: 113, endPoint y: 39, distance: 25.8
click at [113, 39] on span "27295845819" at bounding box center [123, 39] width 38 height 7
copy span "29584581"
click at [500, 27] on mat-dialog-container "Análisis Afiliado - CUIL: 27295845819 DATOS PADRÓN ÁGIL: MENDIETA ANDREA FERNAN…" at bounding box center [322, 160] width 580 height 272
click at [636, 67] on div at bounding box center [322, 160] width 645 height 320
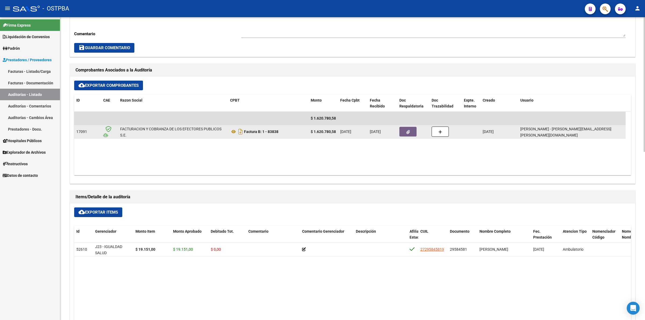
click at [403, 128] on button "button" at bounding box center [407, 132] width 17 height 10
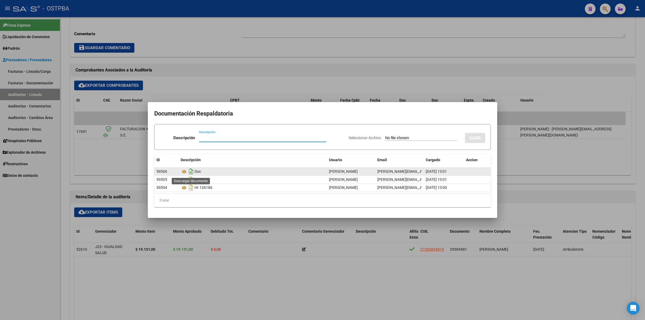
click at [189, 171] on icon "Descargar documento" at bounding box center [191, 171] width 7 height 9
click at [311, 274] on div at bounding box center [322, 160] width 645 height 320
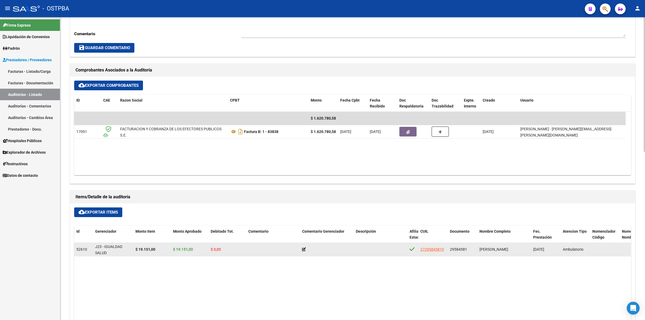
click at [302, 249] on icon at bounding box center [304, 249] width 4 height 4
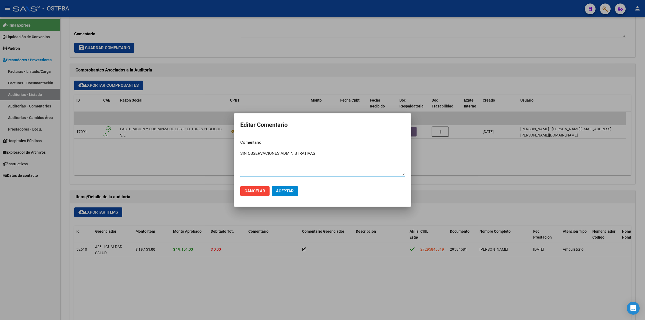
type textarea "SIN OBSERVACIONES ADMINISTRATIVAS"
click at [291, 193] on span "Aceptar" at bounding box center [285, 191] width 18 height 5
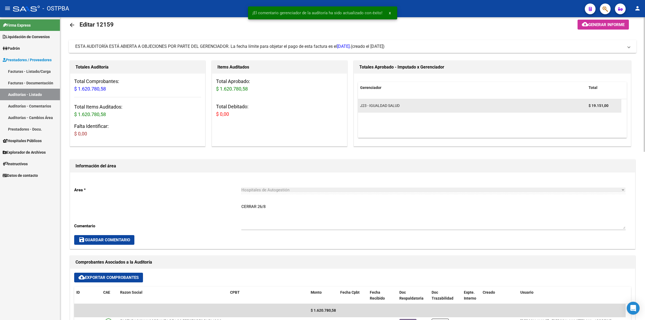
scroll to position [0, 0]
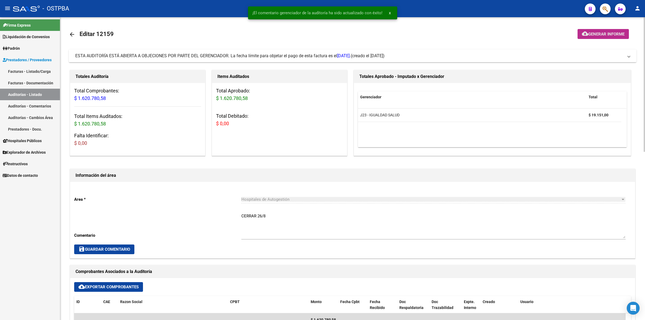
click at [608, 35] on span "Generar informe" at bounding box center [606, 34] width 36 height 5
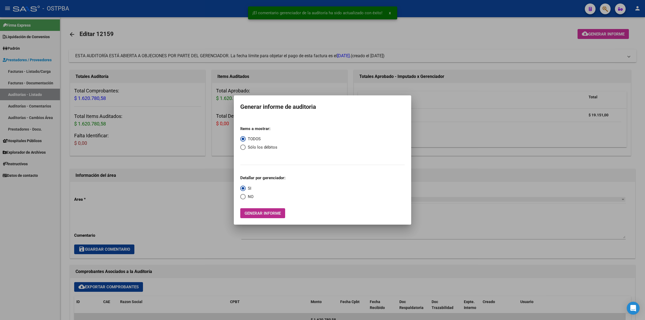
click at [269, 217] on button "Generar informe" at bounding box center [262, 213] width 45 height 10
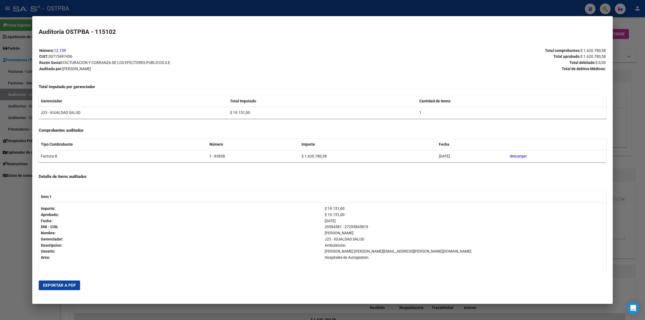
click at [56, 281] on button "Exportar a PDF" at bounding box center [59, 285] width 41 height 10
click at [635, 222] on div at bounding box center [322, 160] width 645 height 320
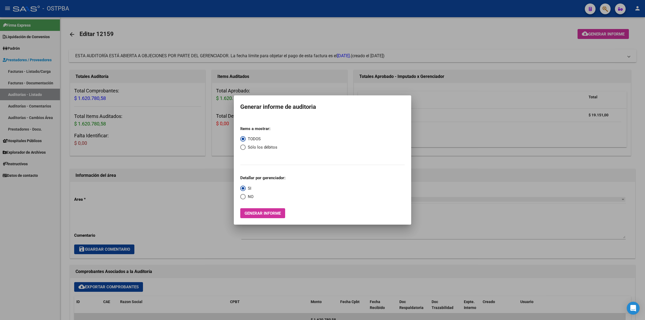
click at [502, 27] on div at bounding box center [322, 160] width 645 height 320
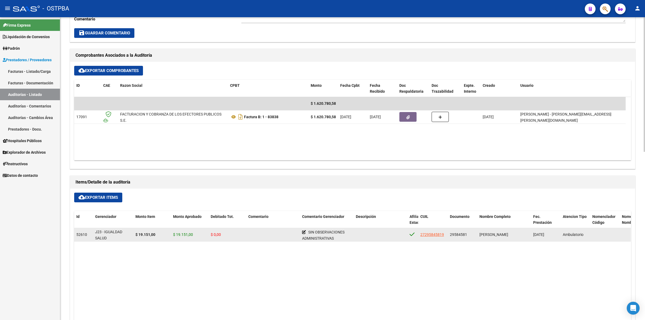
scroll to position [201, 0]
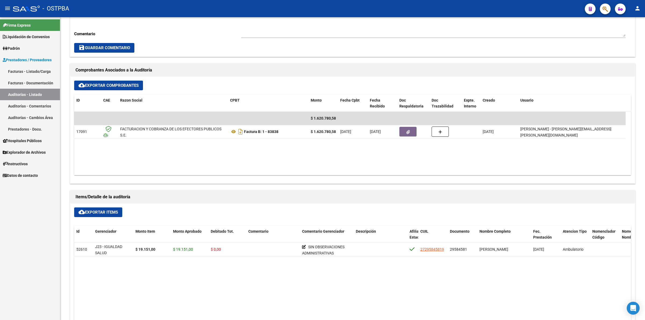
click at [51, 94] on link "Auditorías - Listado" at bounding box center [30, 95] width 60 height 12
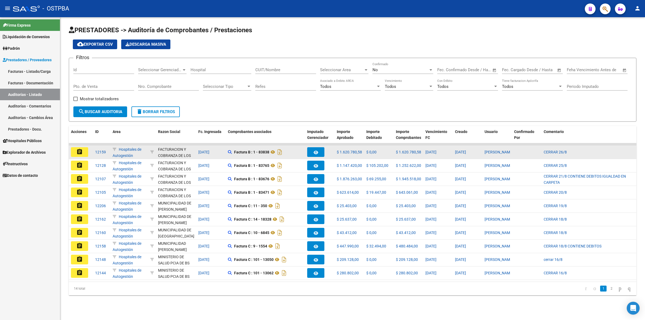
click at [80, 152] on mat-icon "assignment" at bounding box center [79, 152] width 6 height 6
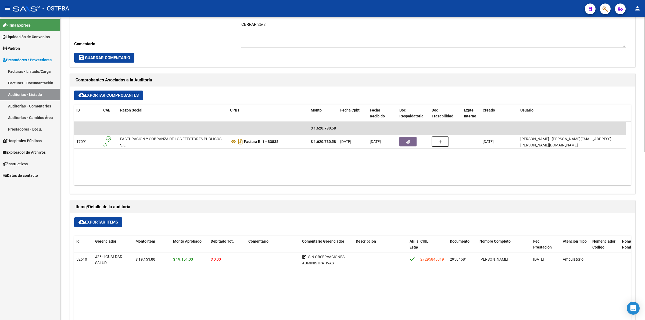
scroll to position [201, 0]
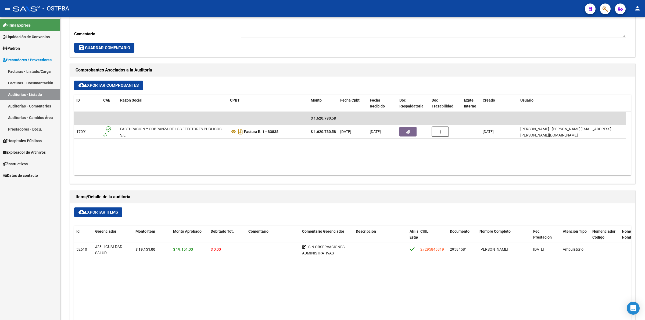
click at [48, 97] on link "Auditorías - Listado" at bounding box center [30, 95] width 60 height 12
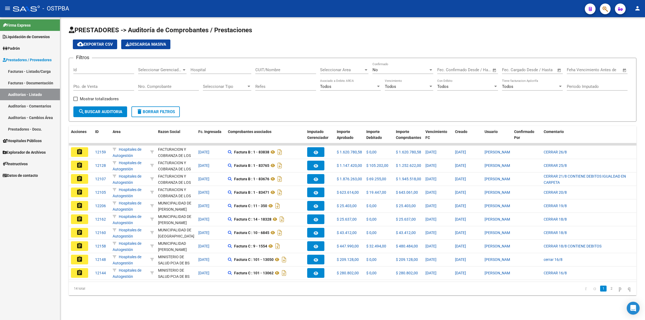
click at [81, 164] on mat-icon "assignment" at bounding box center [79, 165] width 6 height 6
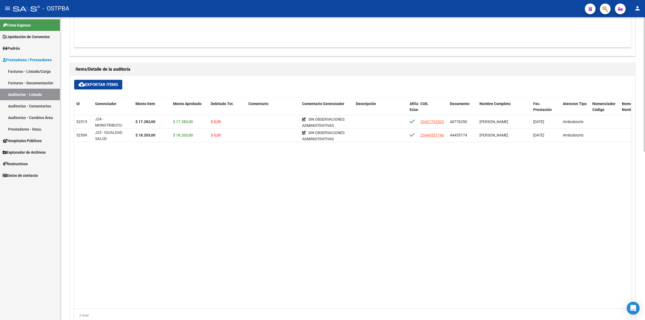
scroll to position [378, 0]
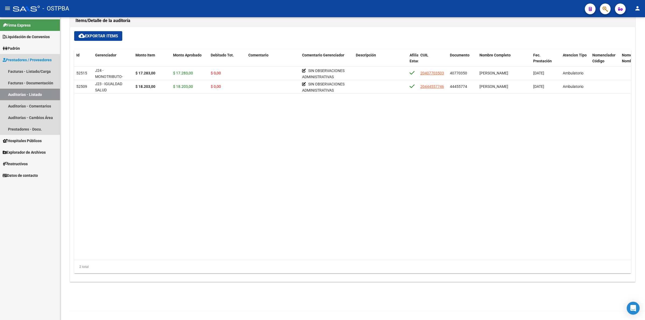
click at [53, 94] on link "Auditorías - Listado" at bounding box center [30, 95] width 60 height 12
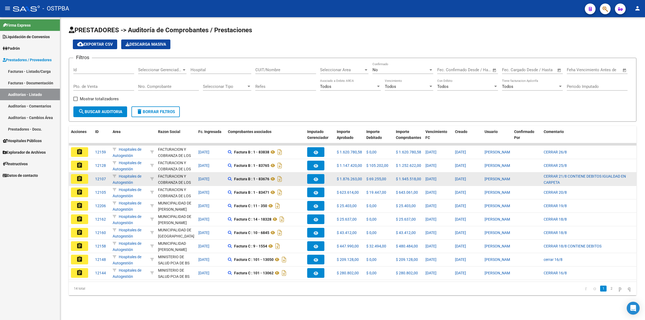
click at [79, 176] on mat-icon "assignment" at bounding box center [79, 178] width 6 height 6
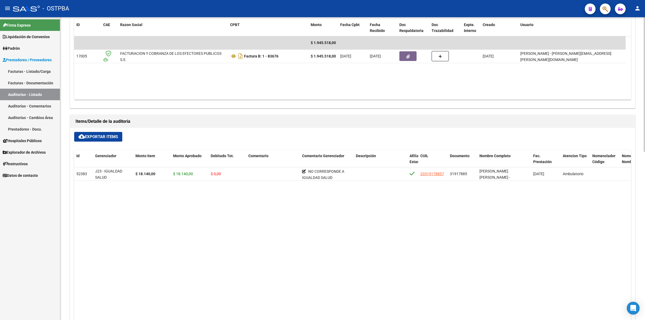
scroll to position [336, 0]
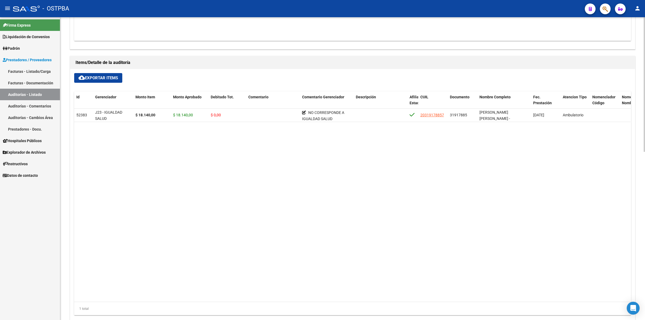
drag, startPoint x: 49, startPoint y: 93, endPoint x: 53, endPoint y: 94, distance: 4.5
click at [48, 93] on link "Auditorías - Listado" at bounding box center [30, 95] width 60 height 12
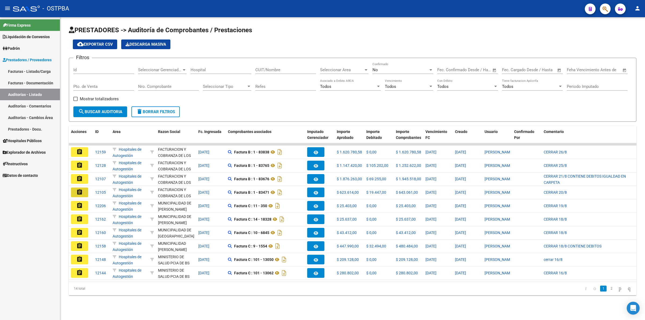
drag, startPoint x: 80, startPoint y: 191, endPoint x: 127, endPoint y: 198, distance: 47.8
click at [80, 191] on mat-icon "assignment" at bounding box center [79, 192] width 6 height 6
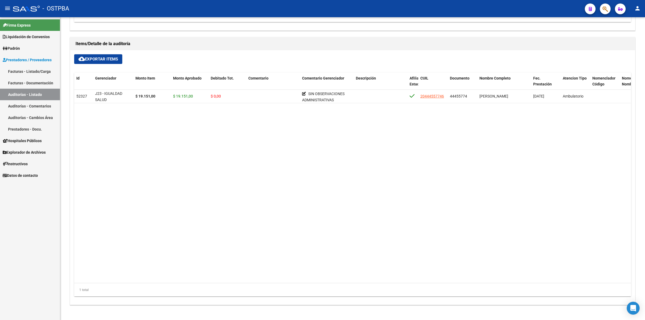
scroll to position [369, 0]
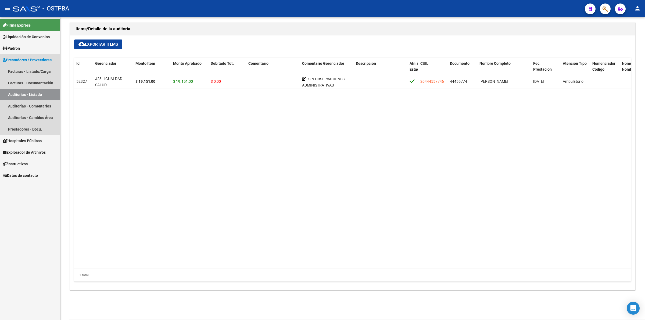
click at [38, 94] on link "Auditorías - Listado" at bounding box center [30, 95] width 60 height 12
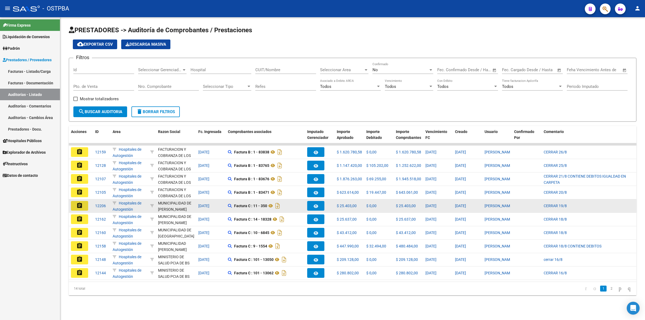
click at [78, 205] on mat-icon "assignment" at bounding box center [79, 205] width 6 height 6
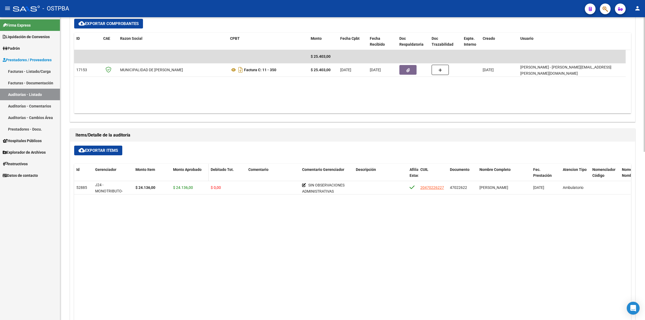
scroll to position [269, 0]
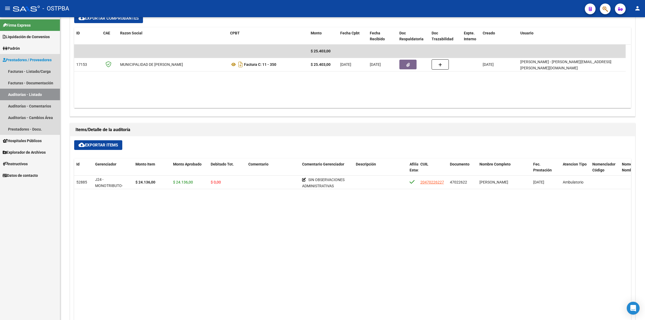
click at [49, 94] on link "Auditorías - Listado" at bounding box center [30, 95] width 60 height 12
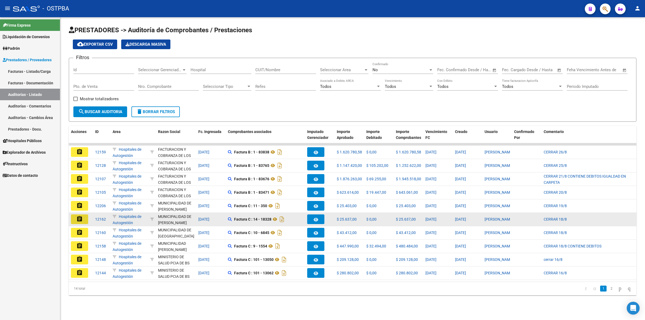
click at [82, 217] on mat-icon "assignment" at bounding box center [79, 219] width 6 height 6
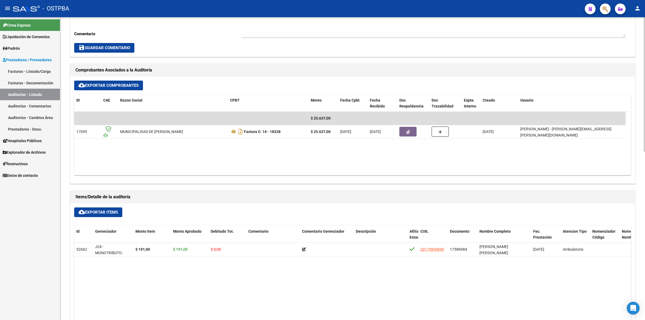
scroll to position [235, 0]
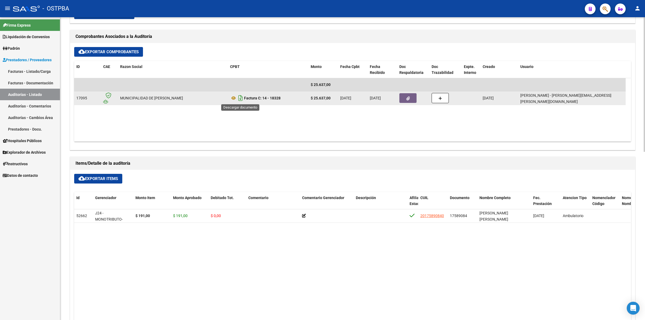
click at [240, 96] on icon "Descargar documento" at bounding box center [240, 98] width 7 height 9
click at [410, 100] on button "button" at bounding box center [407, 98] width 17 height 10
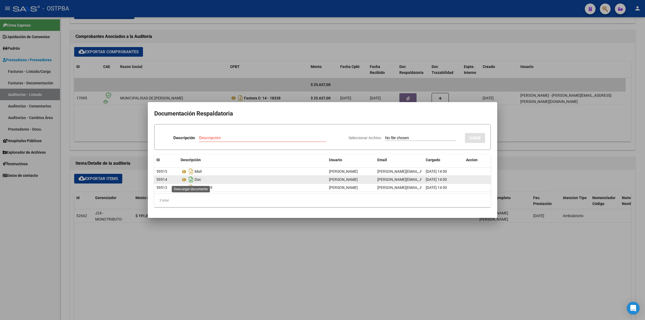
click at [191, 181] on icon "Descargar documento" at bounding box center [191, 179] width 7 height 9
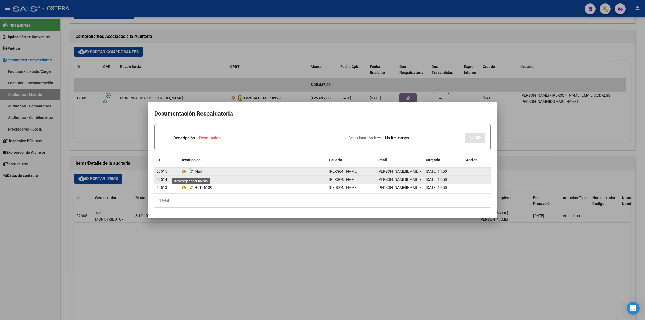
click at [192, 170] on icon "Descargar documento" at bounding box center [191, 171] width 7 height 9
click at [386, 229] on div at bounding box center [322, 160] width 645 height 320
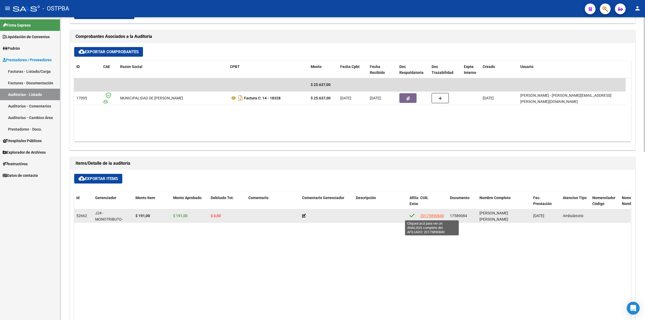
click at [430, 215] on span "20175890840" at bounding box center [432, 216] width 24 height 4
type textarea "20175890840"
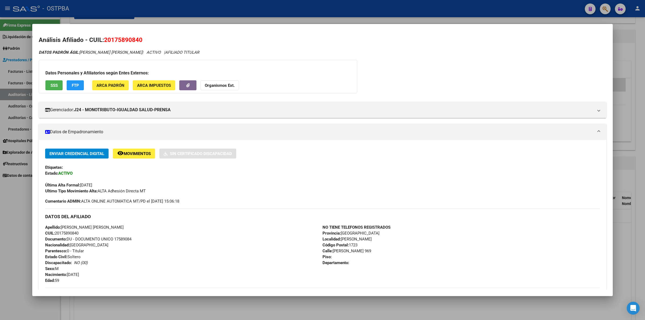
click at [555, 64] on div "DATOS PADRÓN ÁGIL: AGUERO MIGUEL ANGEL | ACTIVO | AFILIADO TITULAR Datos Person…" at bounding box center [322, 235] width 567 height 372
drag, startPoint x: 111, startPoint y: 40, endPoint x: 138, endPoint y: 39, distance: 26.1
click at [138, 39] on span "20175890840" at bounding box center [123, 39] width 38 height 7
copy span "17589084"
click at [642, 77] on div at bounding box center [322, 160] width 645 height 320
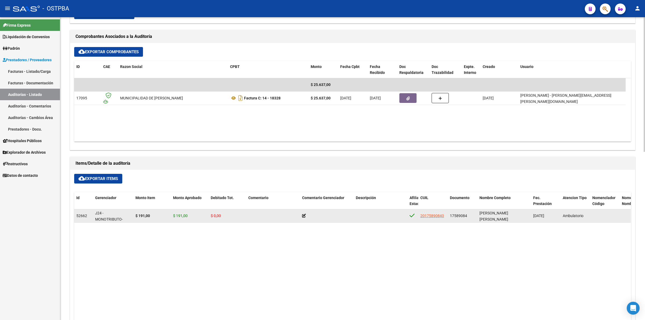
click at [304, 215] on icon at bounding box center [304, 216] width 4 height 4
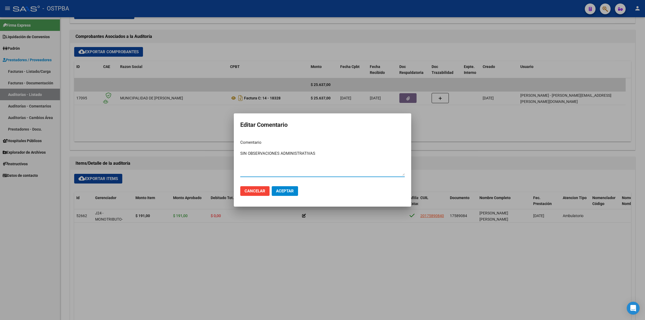
type textarea "SIN OBSERVACIONES ADMINISTRATIVAS"
click at [286, 190] on span "Aceptar" at bounding box center [285, 191] width 18 height 5
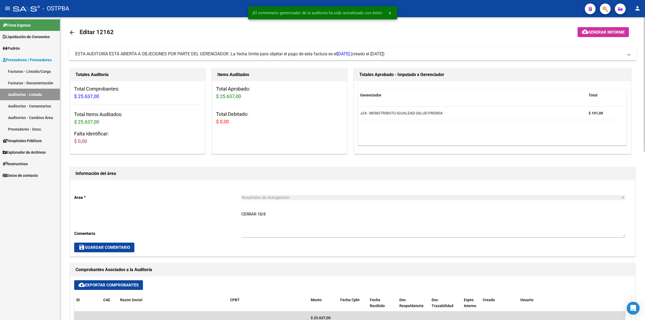
scroll to position [0, 0]
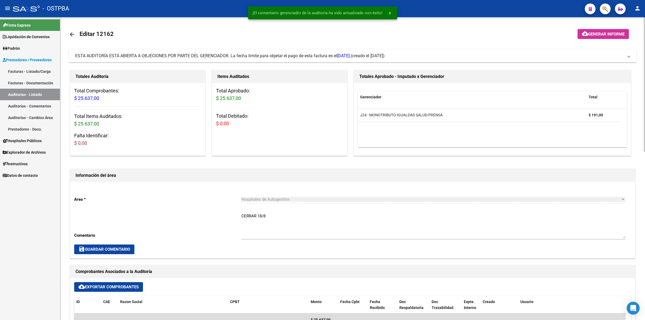
click at [592, 28] on mat-toolbar-row at bounding box center [575, 34] width 117 height 17
click at [591, 30] on button "cloud_download Generar informe" at bounding box center [602, 34] width 51 height 10
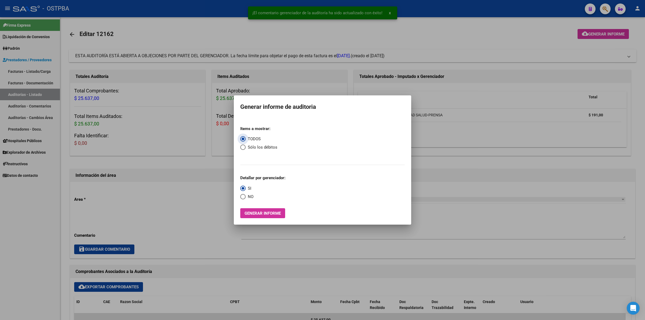
click at [260, 214] on span "Generar informe" at bounding box center [262, 213] width 36 height 5
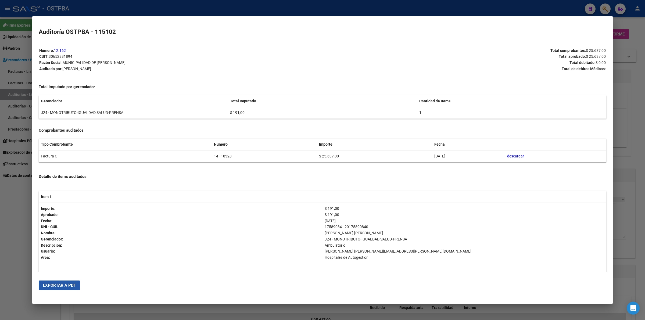
drag, startPoint x: 67, startPoint y: 285, endPoint x: 79, endPoint y: 285, distance: 11.6
click at [67, 284] on span "Exportar a PDF" at bounding box center [59, 285] width 33 height 5
click at [637, 126] on div at bounding box center [322, 160] width 645 height 320
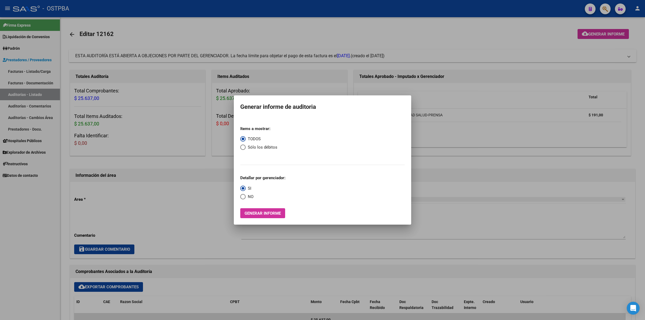
click at [311, 252] on div at bounding box center [322, 160] width 645 height 320
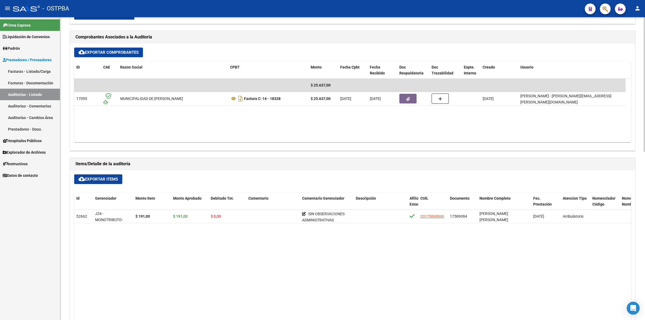
scroll to position [235, 0]
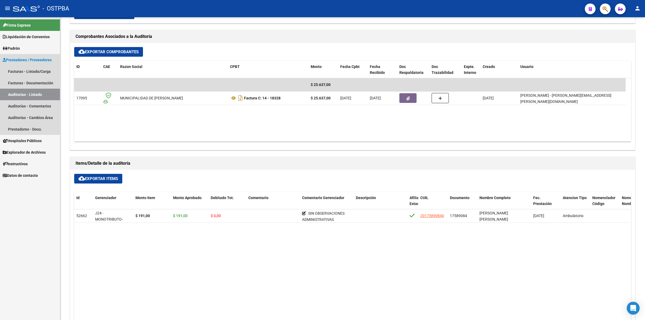
click at [29, 95] on link "Auditorías - Listado" at bounding box center [30, 95] width 60 height 12
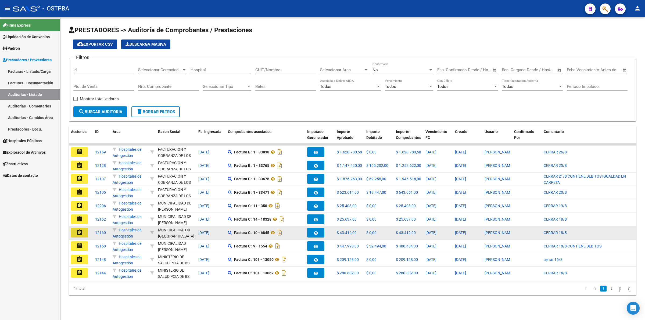
click at [81, 234] on mat-icon "assignment" at bounding box center [79, 232] width 6 height 6
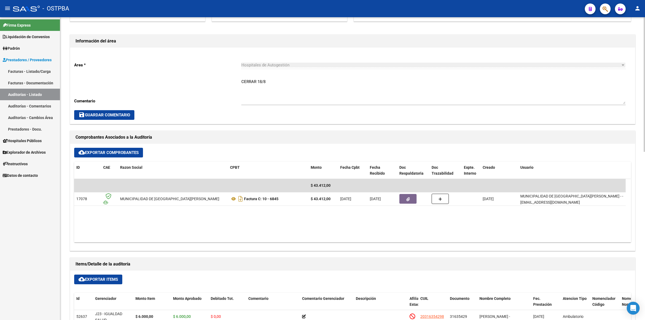
scroll to position [201, 0]
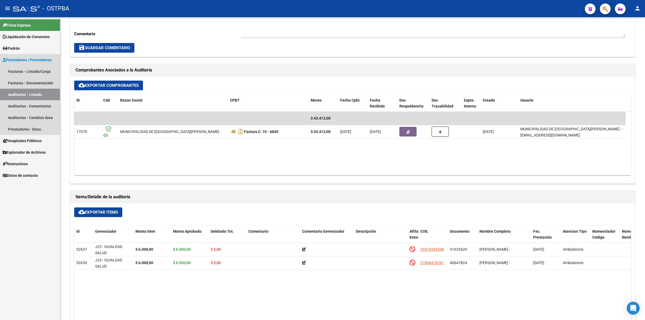
click at [47, 94] on link "Auditorías - Listado" at bounding box center [30, 95] width 60 height 12
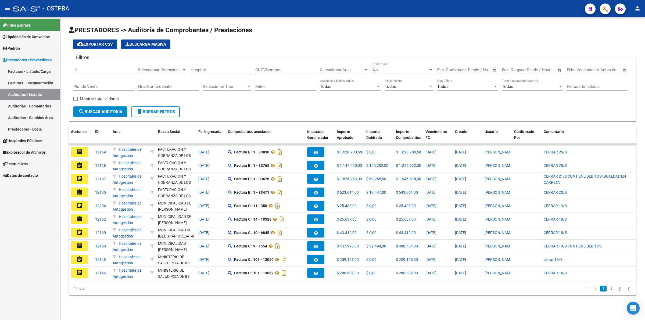
drag, startPoint x: 82, startPoint y: 244, endPoint x: 85, endPoint y: 245, distance: 2.7
click at [82, 245] on mat-icon "assignment" at bounding box center [79, 246] width 6 height 6
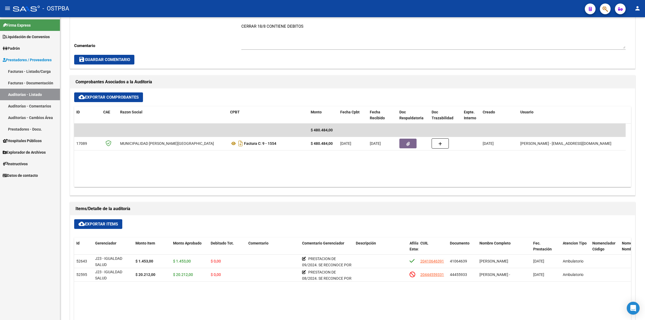
scroll to position [201, 0]
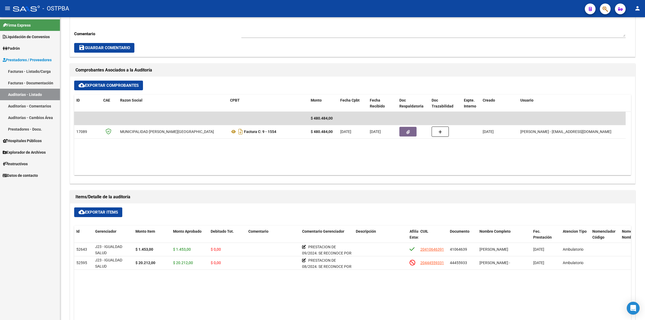
click at [49, 92] on link "Auditorías - Listado" at bounding box center [30, 95] width 60 height 12
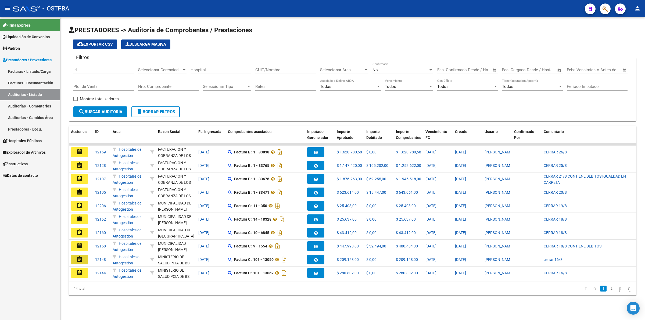
click at [75, 260] on button "assignment" at bounding box center [79, 260] width 17 height 10
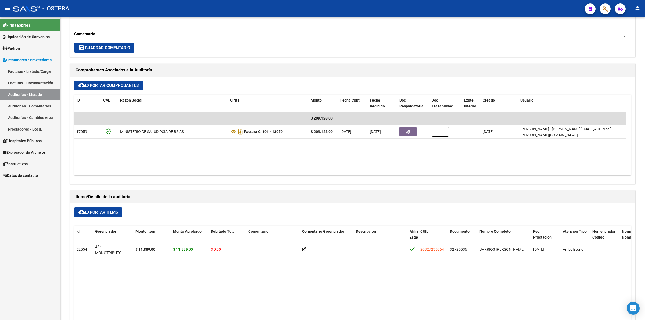
scroll to position [235, 0]
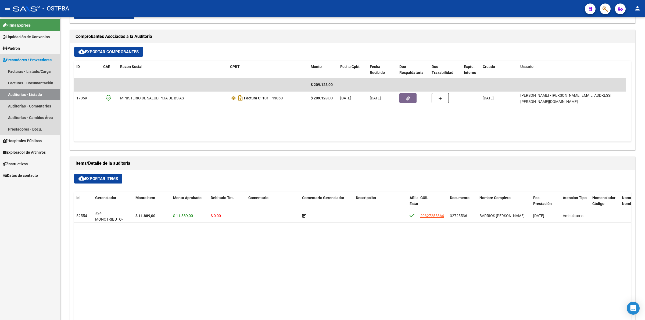
click at [49, 94] on link "Auditorías - Listado" at bounding box center [30, 95] width 60 height 12
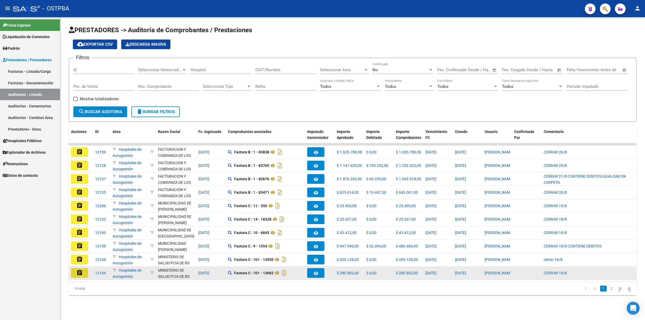
click at [83, 272] on button "assignment" at bounding box center [79, 273] width 17 height 10
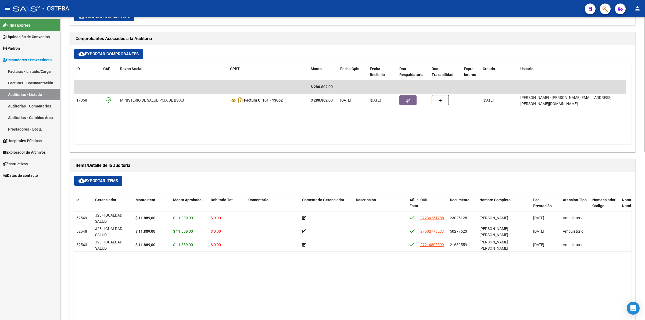
scroll to position [235, 0]
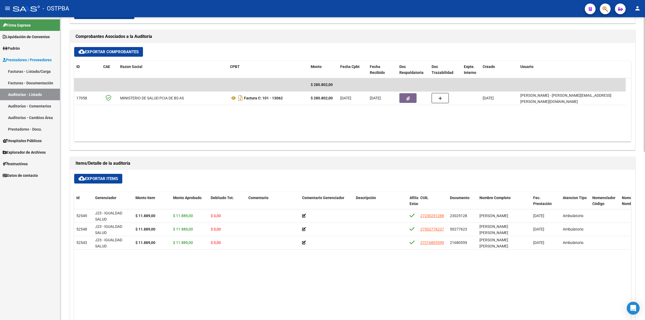
click at [53, 94] on link "Auditorías - Listado" at bounding box center [30, 95] width 60 height 12
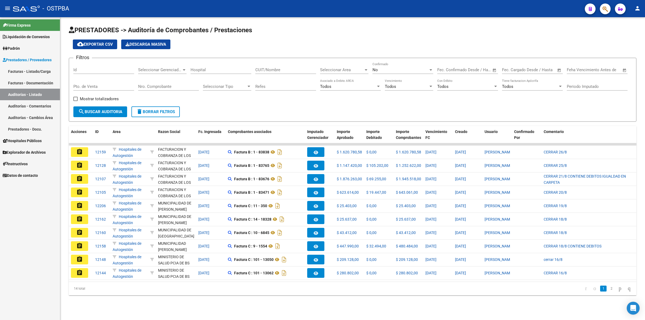
drag, startPoint x: 83, startPoint y: 232, endPoint x: 85, endPoint y: 232, distance: 2.7
click at [84, 232] on button "assignment" at bounding box center [79, 233] width 17 height 10
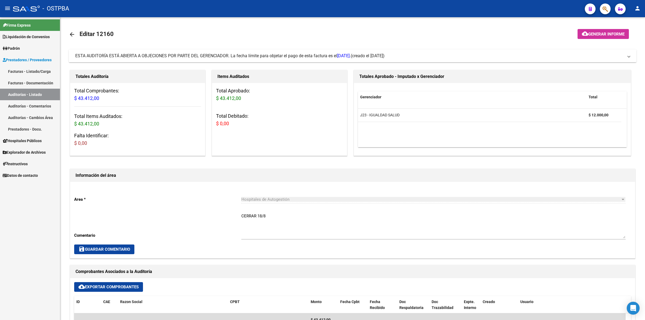
click at [47, 96] on link "Auditorías - Listado" at bounding box center [30, 95] width 60 height 12
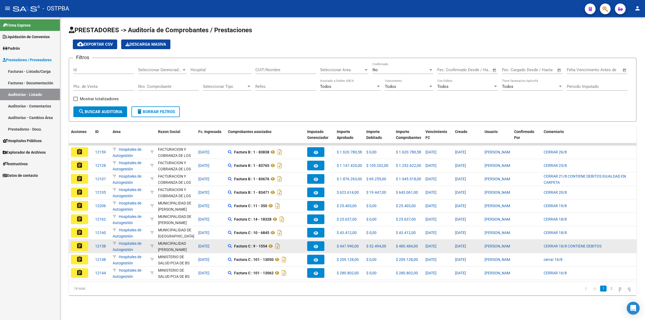
click at [85, 245] on button "assignment" at bounding box center [79, 246] width 17 height 10
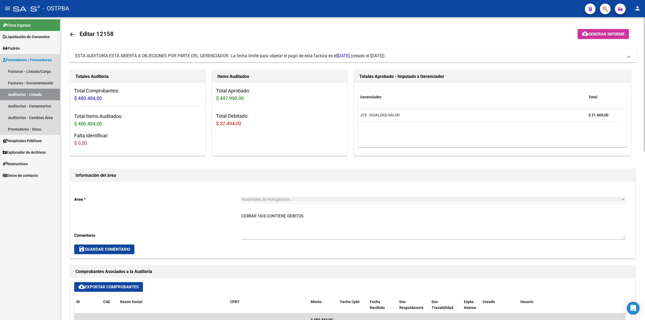
click at [53, 96] on link "Auditorías - Listado" at bounding box center [30, 95] width 60 height 12
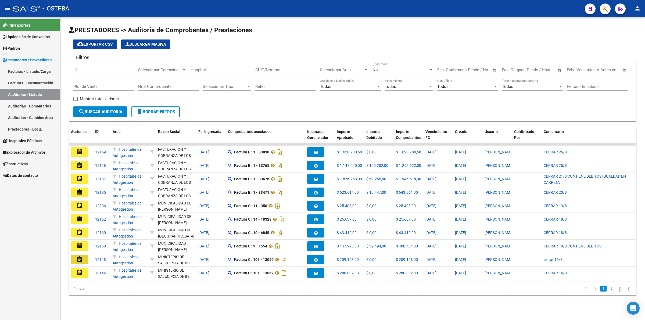
click at [80, 259] on mat-icon "assignment" at bounding box center [79, 259] width 6 height 6
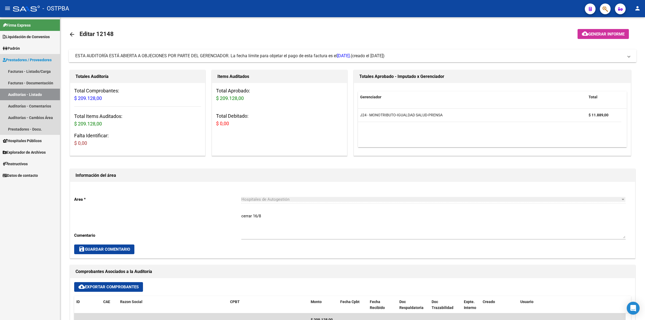
click at [43, 91] on link "Auditorías - Listado" at bounding box center [30, 95] width 60 height 12
